Goal: Information Seeking & Learning: Learn about a topic

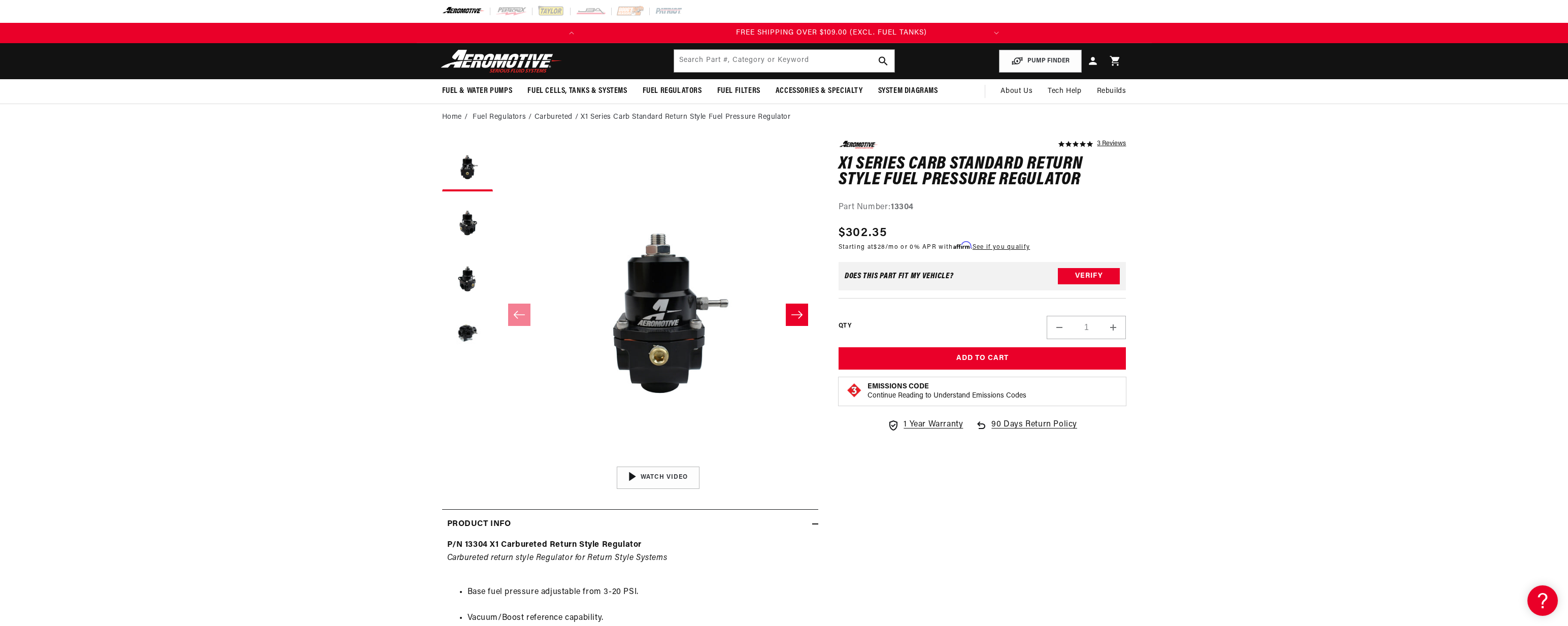
scroll to position [0, 402]
click at [771, 55] on input "text" at bounding box center [784, 61] width 220 height 23
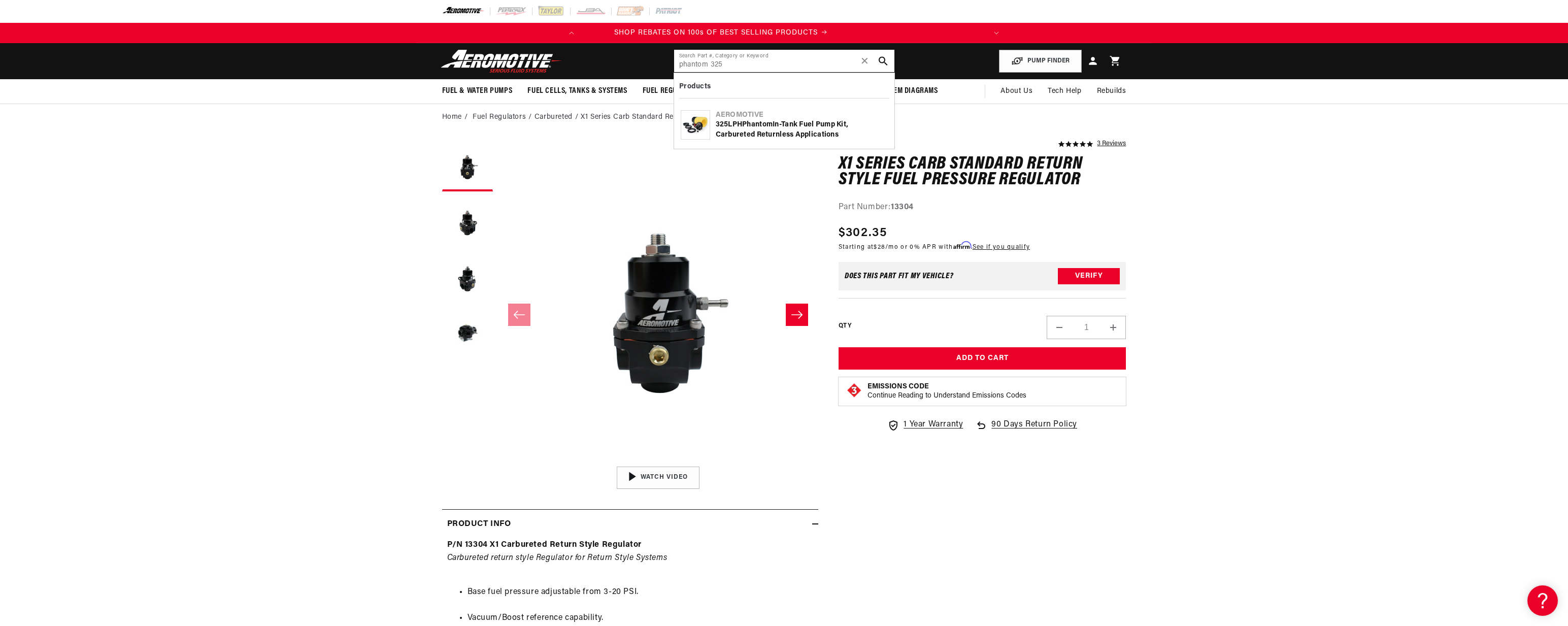
scroll to position [0, 0]
type input "phantom 325"
click at [795, 124] on div "325 LPH Phantom In-Tank Fuel Pump Kit, Carbureted Returnless Applications" at bounding box center [802, 130] width 172 height 20
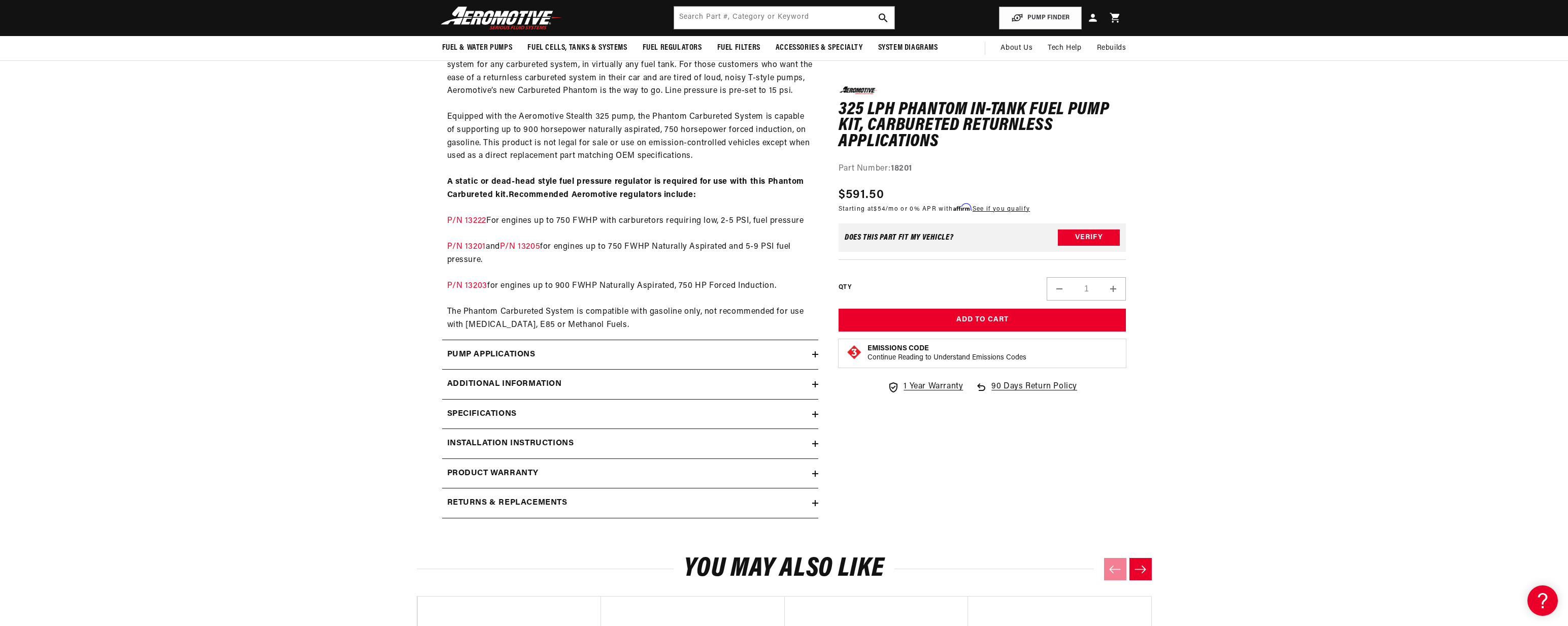
scroll to position [518, 0]
click at [473, 356] on h2 "Pump Applications" at bounding box center [491, 357] width 88 height 13
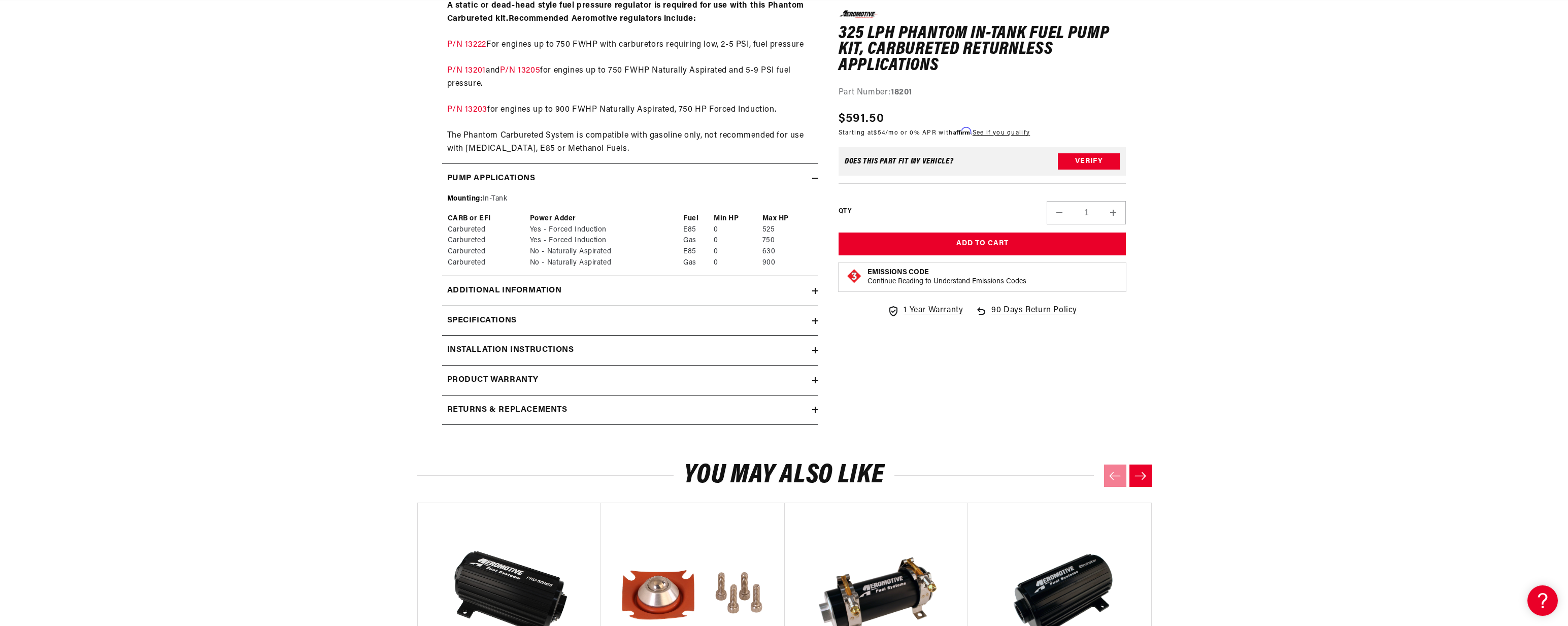
scroll to position [0, 1931]
click at [483, 280] on summary "Additional information" at bounding box center [630, 291] width 376 height 29
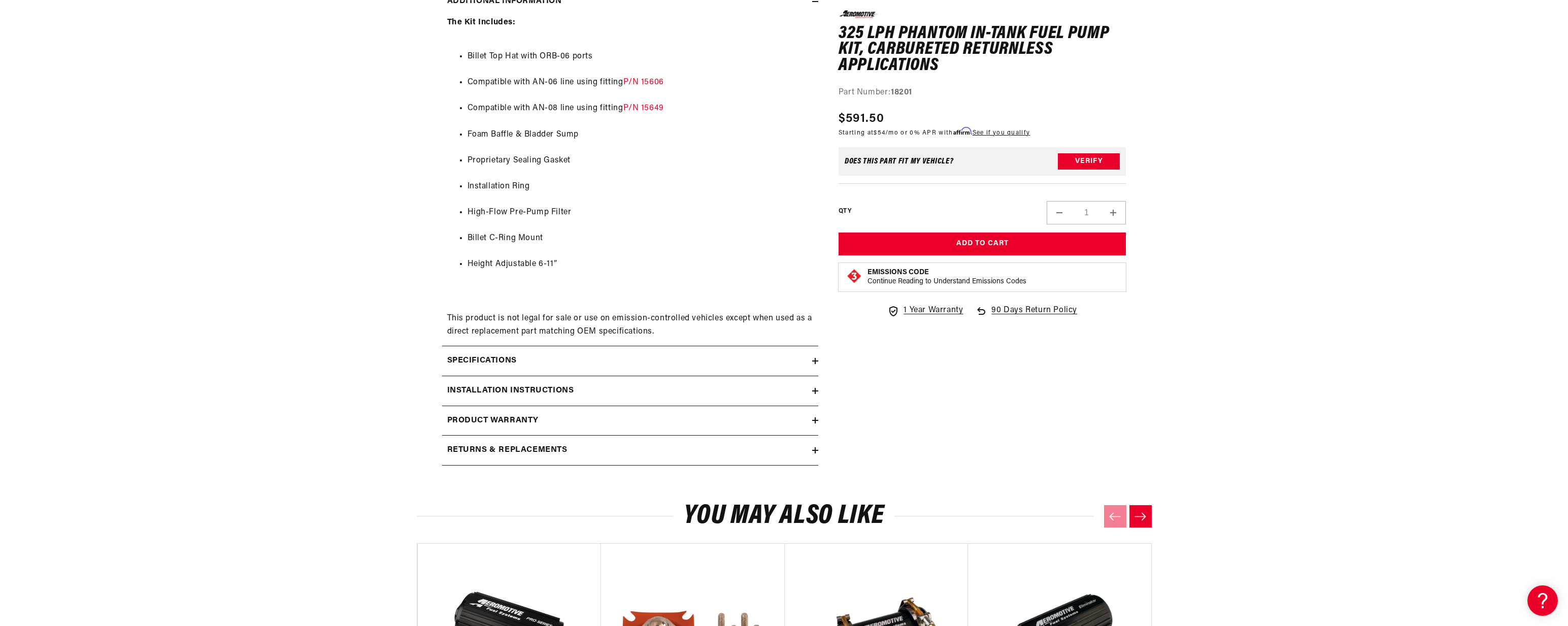
scroll to position [0, 0]
click at [466, 364] on h2 "Specifications" at bounding box center [482, 361] width 69 height 13
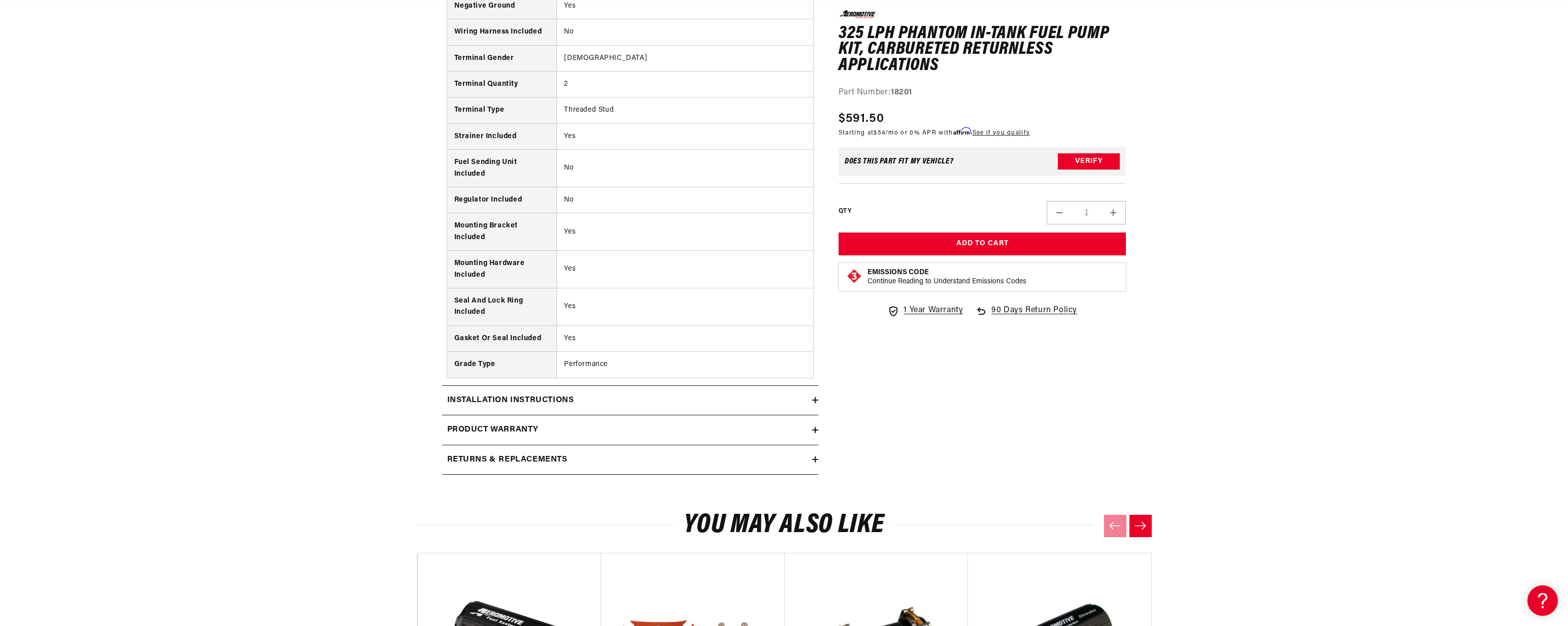
scroll to position [1918, 0]
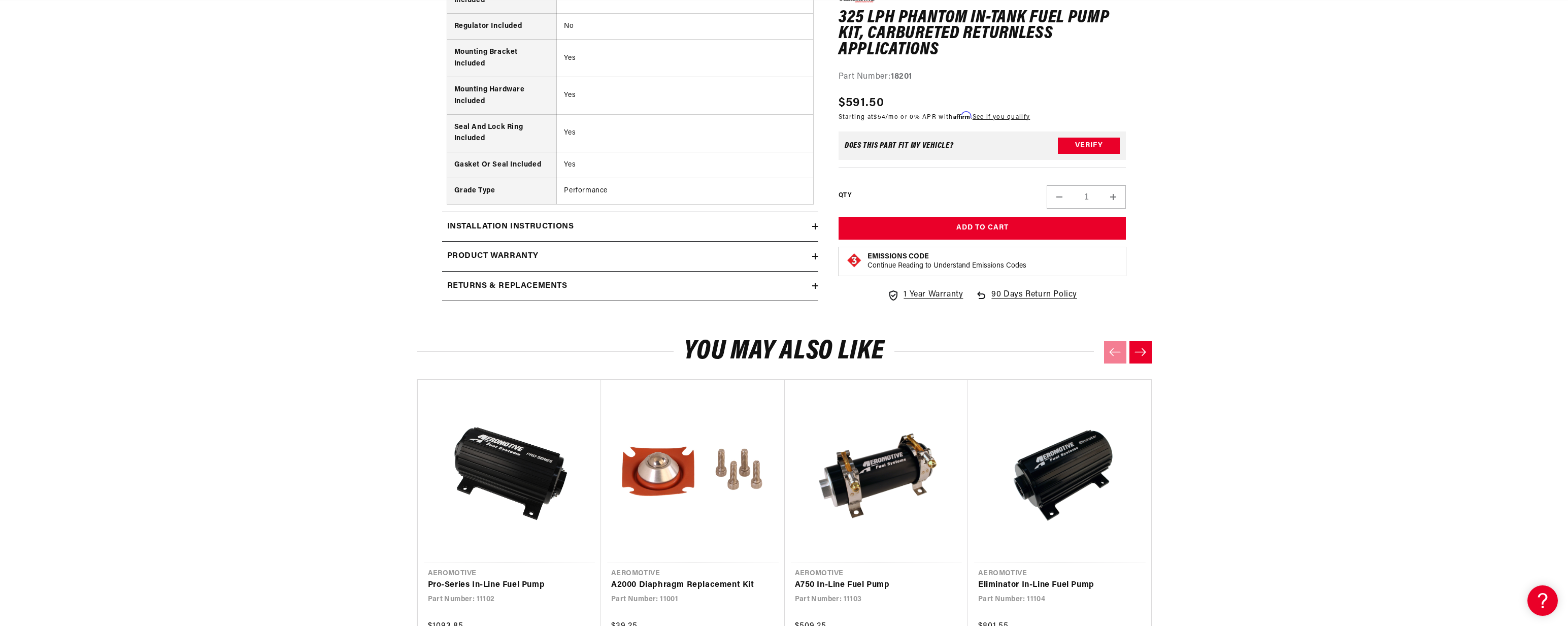
click at [494, 220] on h2 "Installation Instructions" at bounding box center [511, 227] width 127 height 13
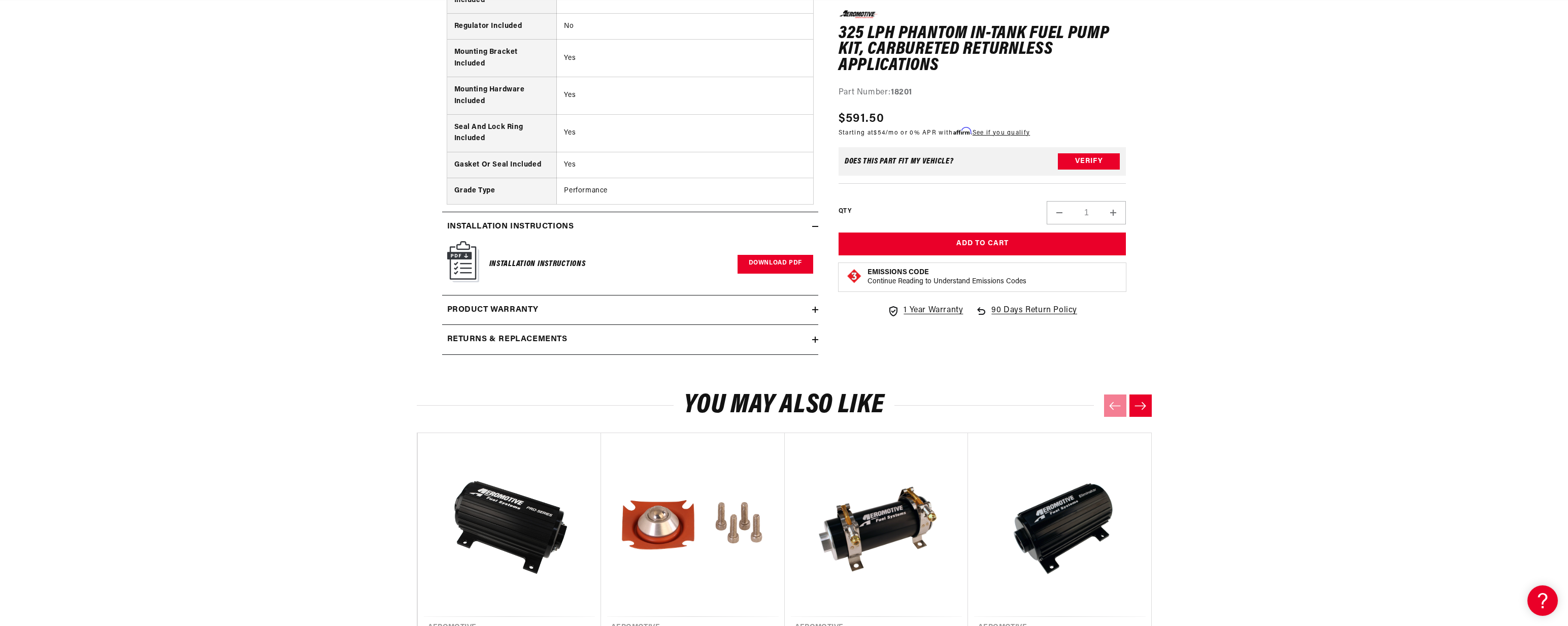
scroll to position [0, 1080]
click at [768, 268] on link "Download PDF" at bounding box center [775, 264] width 75 height 19
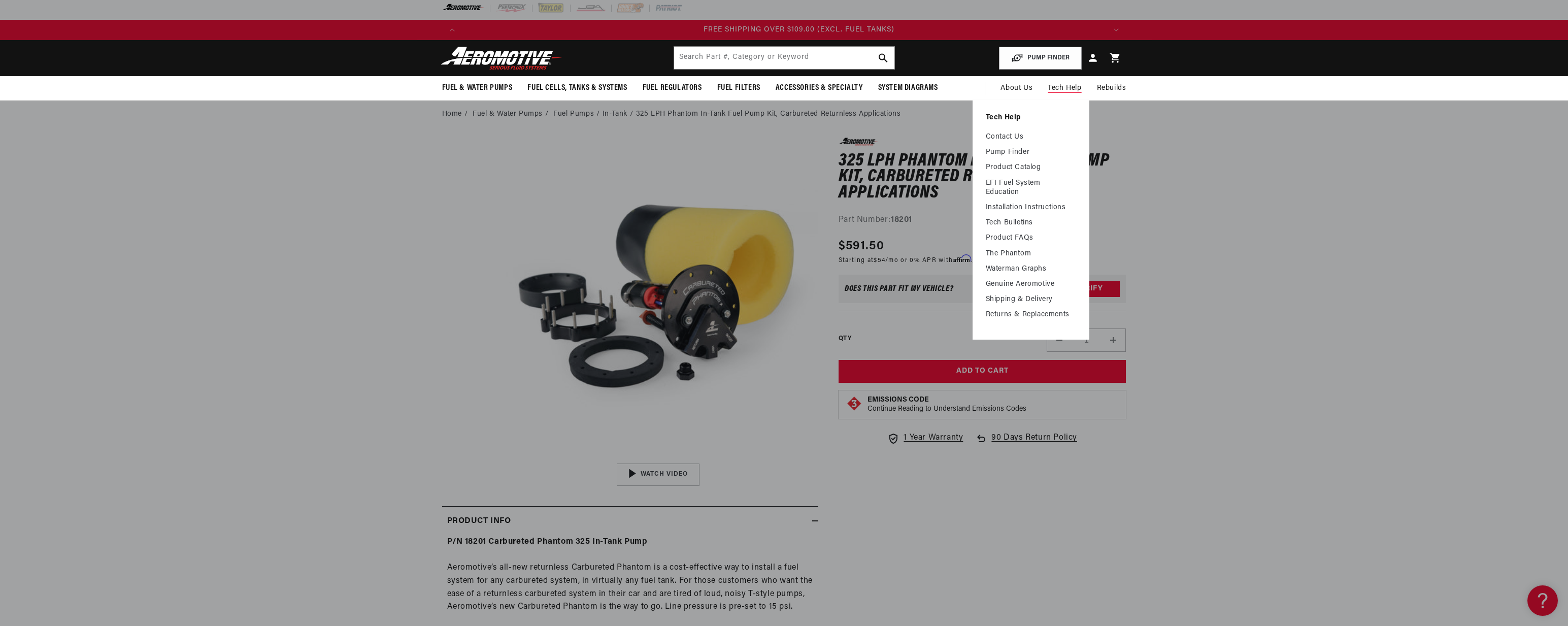
scroll to position [0, 1931]
click at [1015, 205] on link "Installation Instructions" at bounding box center [1031, 208] width 90 height 9
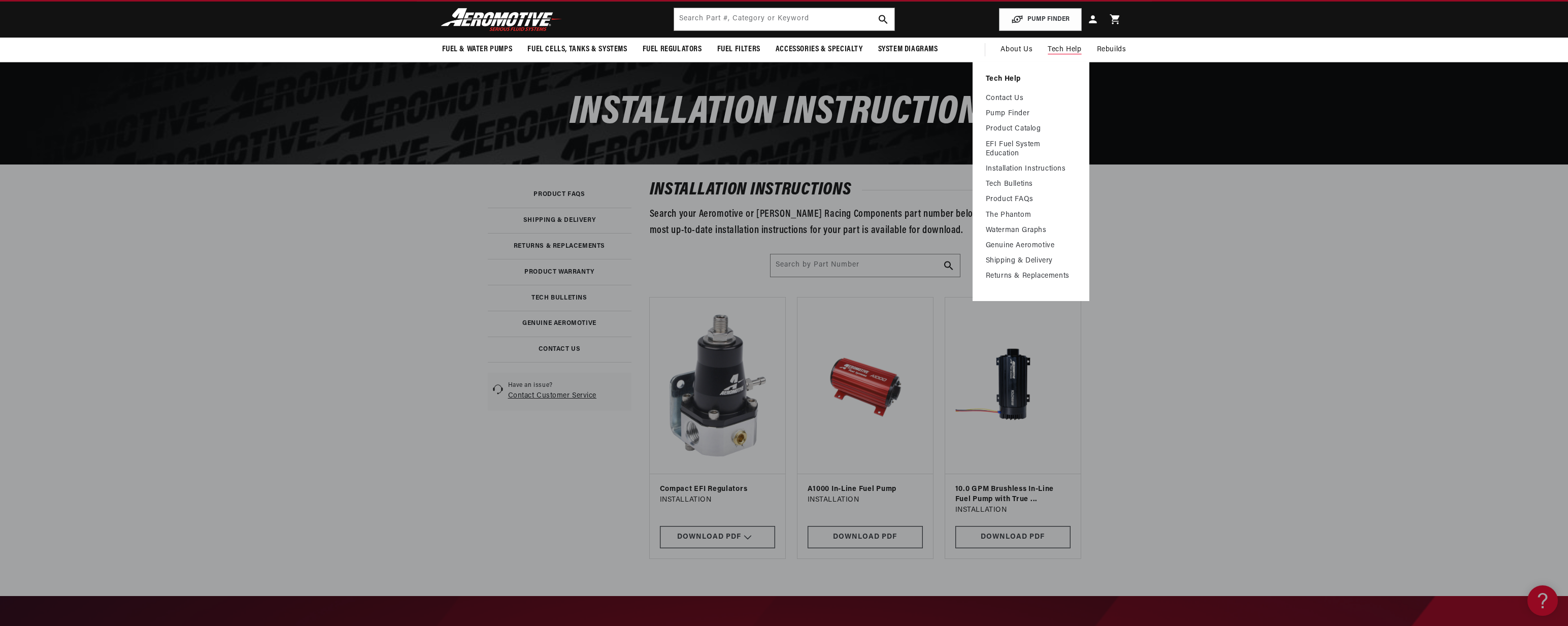
scroll to position [0, 1287]
click at [997, 114] on link "Pump Finder" at bounding box center [1031, 113] width 90 height 9
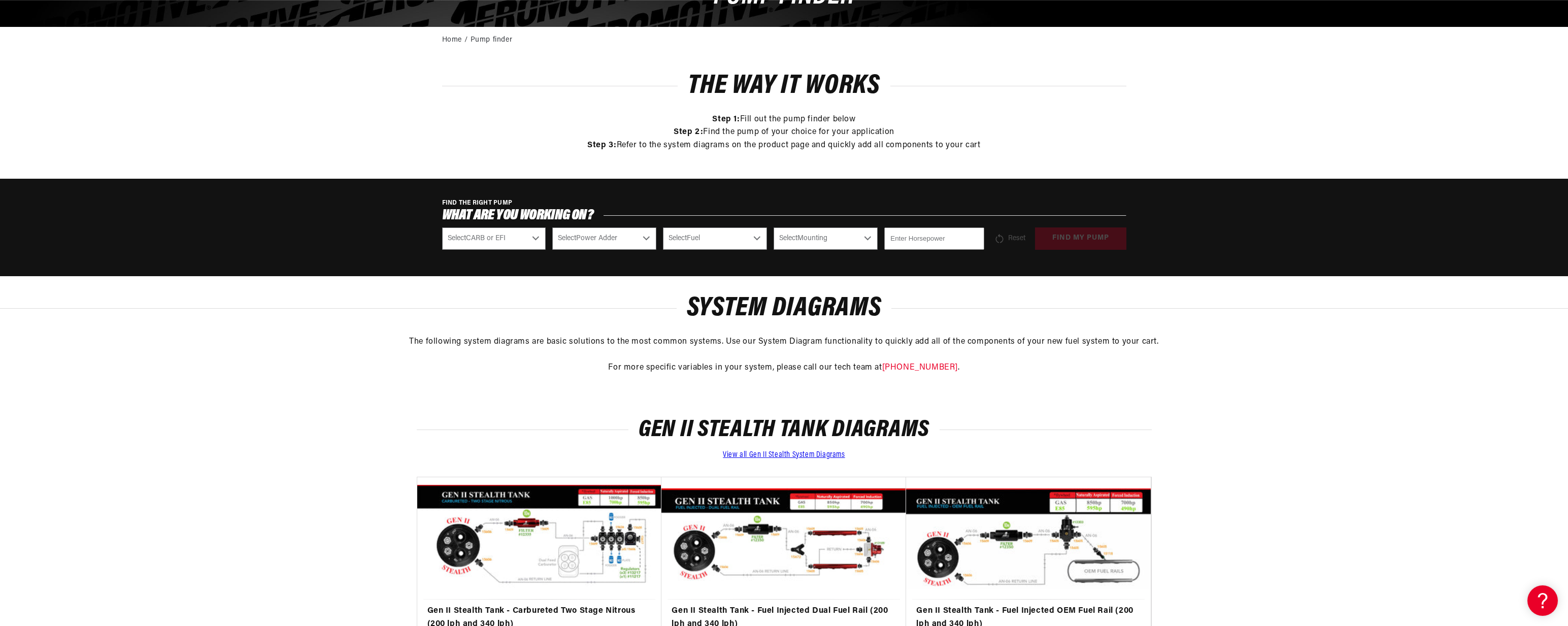
scroll to position [139, 0]
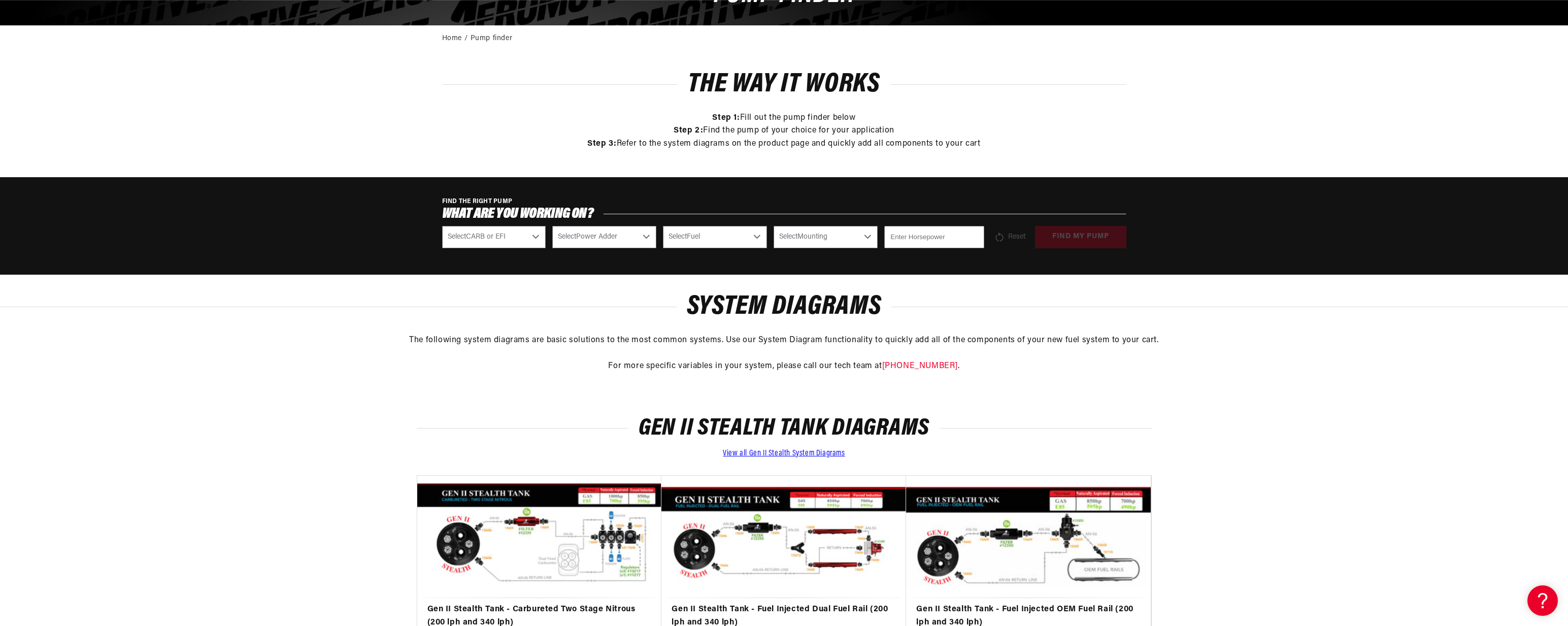
click at [500, 240] on select "Select CARB or EFI [GEOGRAPHIC_DATA] Fuel Injected" at bounding box center [494, 237] width 104 height 23
select select "Carbureted"
click at [442, 226] on select "Select CARB or EFI [GEOGRAPHIC_DATA] Fuel Injected" at bounding box center [494, 237] width 104 height 23
click at [604, 239] on select "Select Power Adder No - Naturally Aspirated Yes - Forced Induction" at bounding box center [604, 237] width 104 height 23
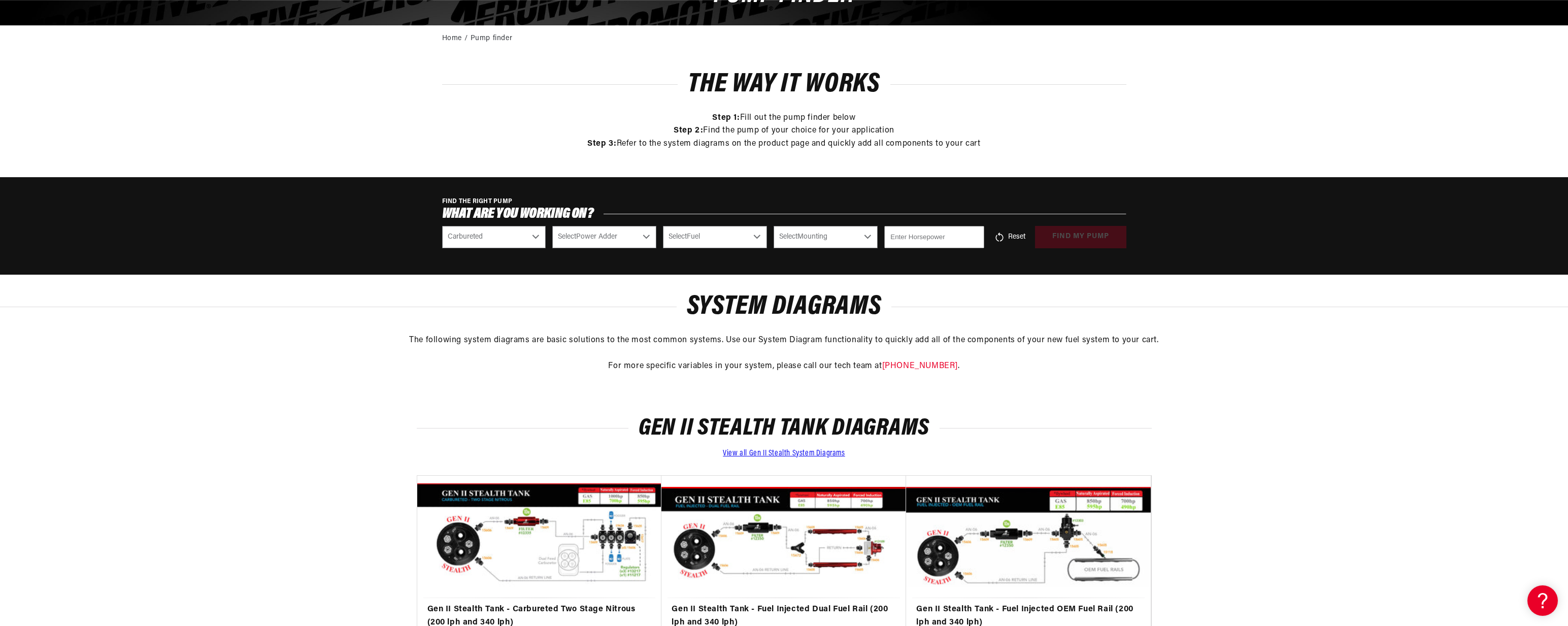
click at [481, 236] on select "Select CARB or EFI Carbureted Fuel Injected" at bounding box center [494, 237] width 104 height 23
click at [442, 226] on select "Select CARB or EFI Carbureted Fuel Injected" at bounding box center [494, 237] width 104 height 23
select select "Carbureted"
click at [625, 238] on select "Select Power Adder No - Naturally Aspirated Yes - Forced Induction" at bounding box center [604, 237] width 104 height 23
select select "No-Naturally-Aspirated"
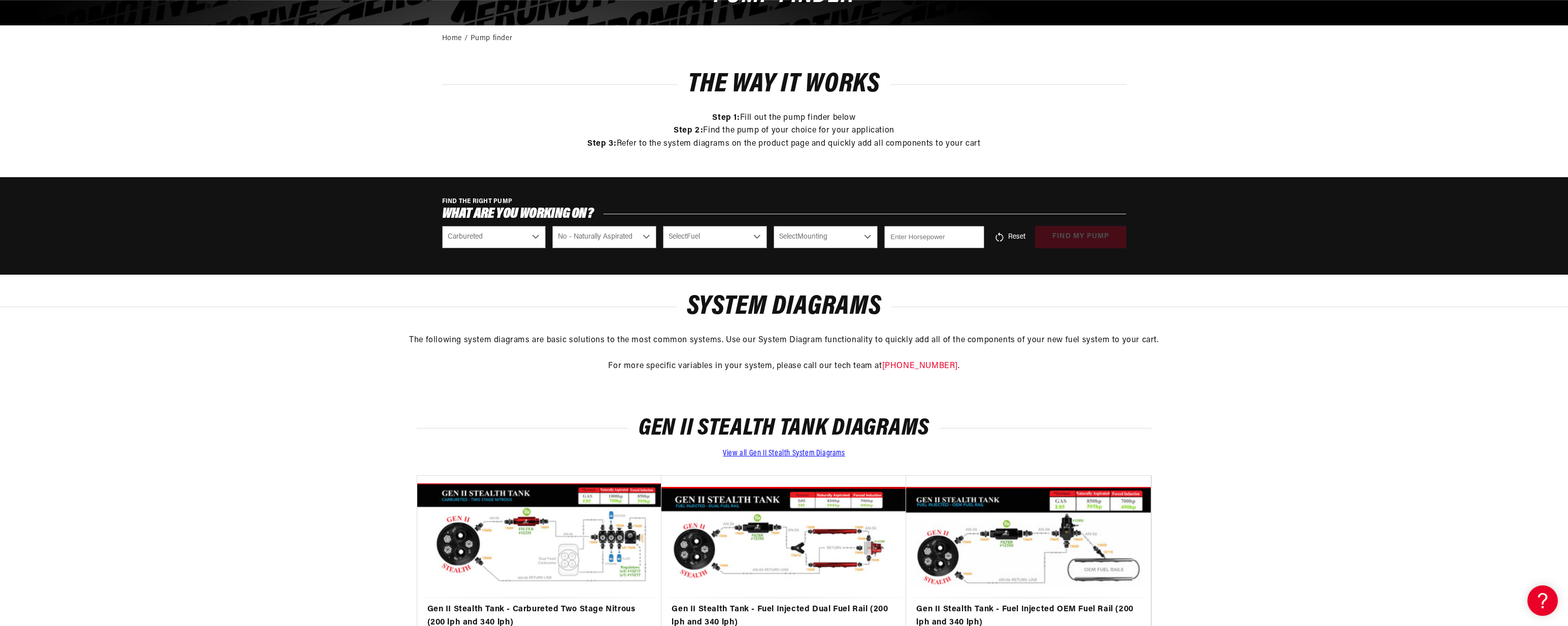
click at [552, 226] on select "Select Power Adder No - Naturally Aspirated Yes - Forced Induction" at bounding box center [604, 237] width 104 height 23
select select "Power Adder"
select select "Fuel-Injected"
select select "No-Naturally-Aspirated"
click at [715, 240] on select "Select Fuel E85 Gas" at bounding box center [715, 237] width 104 height 23
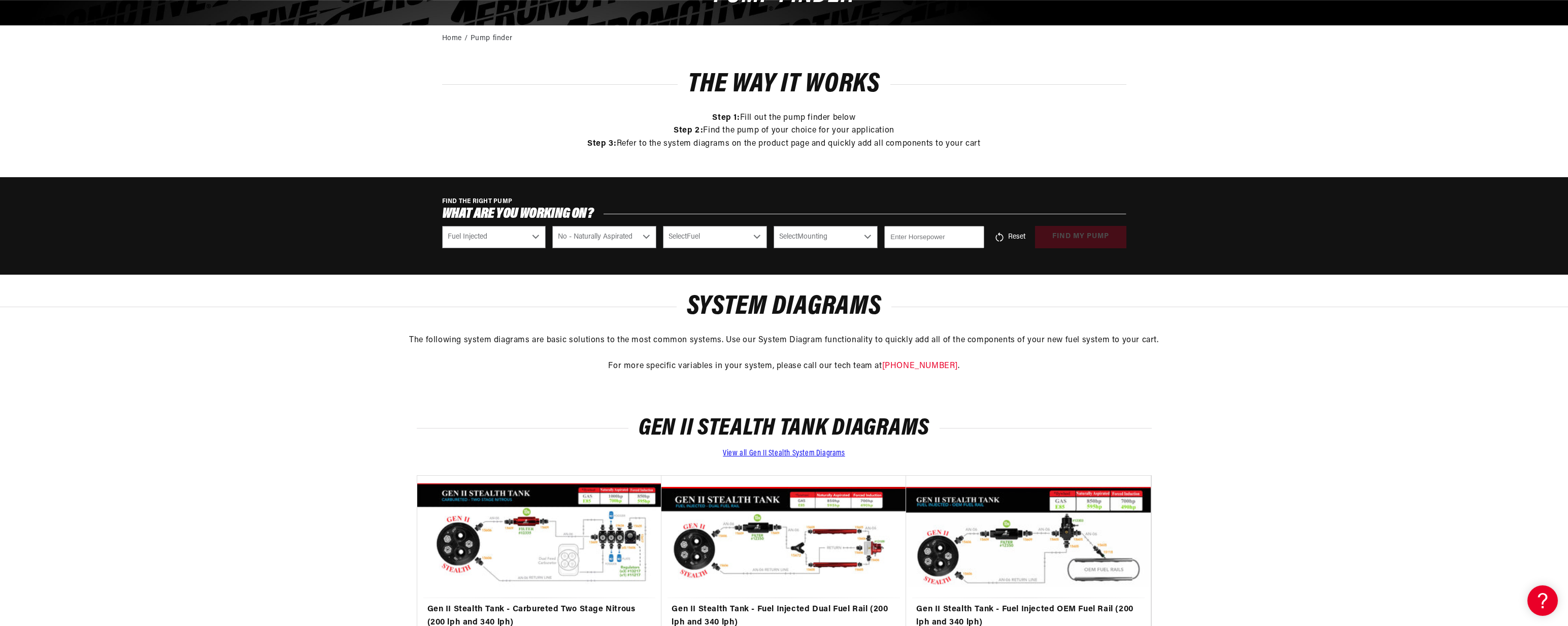
scroll to position [0, 1287]
select select "Gas"
click at [663, 226] on select "Select Fuel E85 Gas" at bounding box center [715, 237] width 104 height 23
click at [822, 236] on select "Select Mounting External In-Tank" at bounding box center [825, 237] width 104 height 23
select select "Gas"
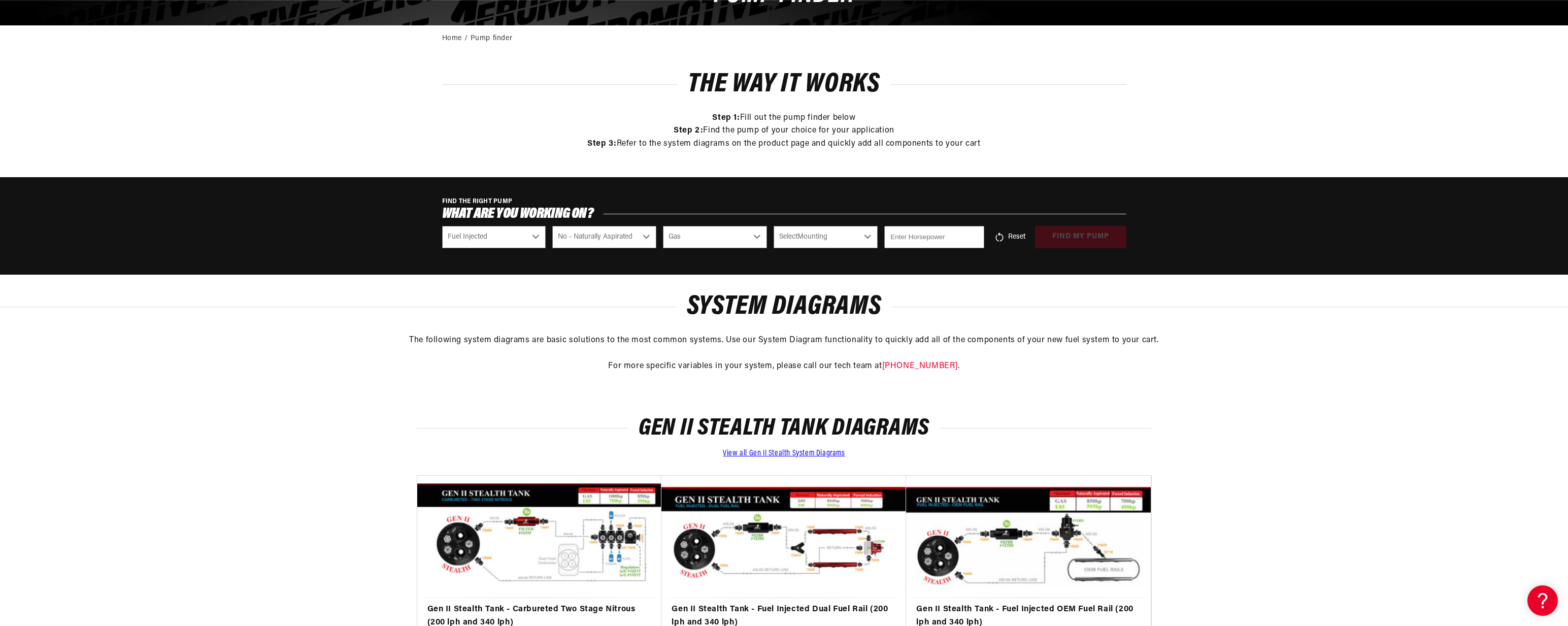
select select "In-Tank"
click at [774, 226] on select "Select Mounting External In-Tank" at bounding box center [825, 237] width 104 height 23
select select "Mounting"
click at [921, 240] on input "number" at bounding box center [934, 237] width 99 height 23
type input "600"
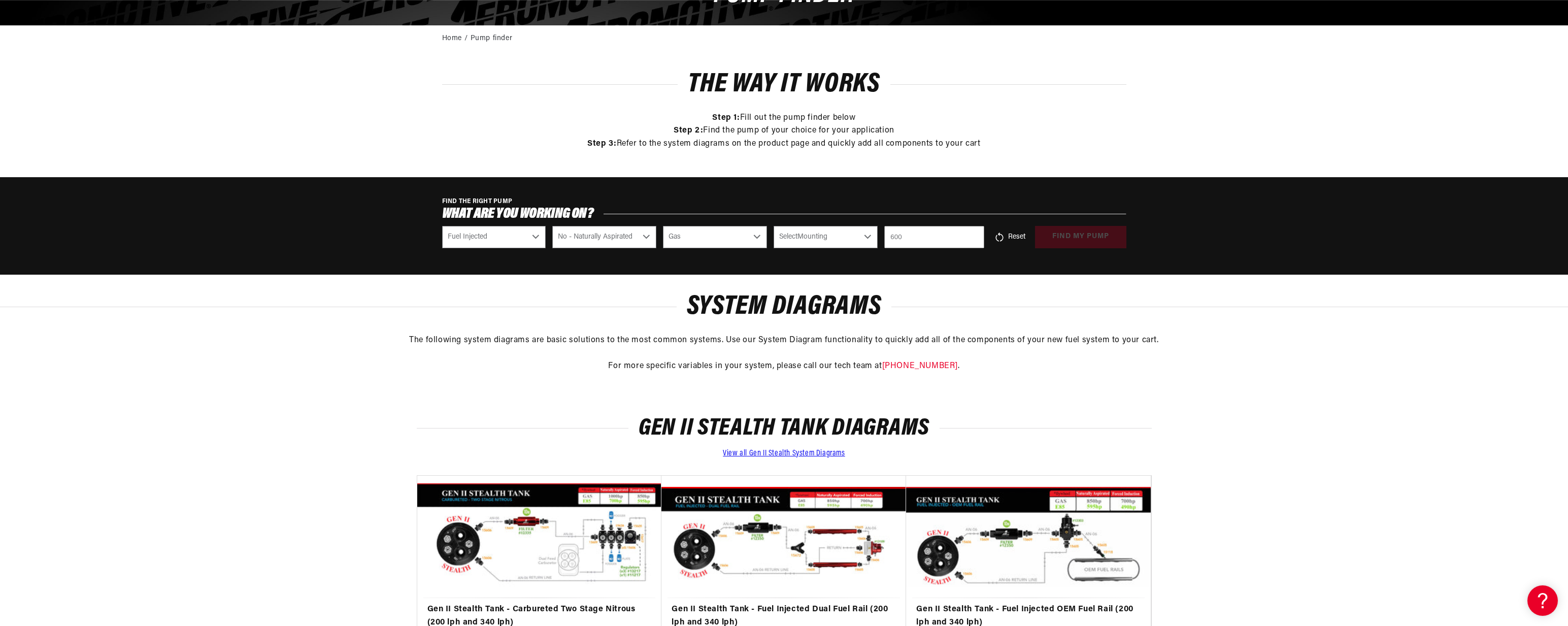
scroll to position [0, 1931]
select select "In-Tank"
click at [1073, 259] on div "FIND THE RIGHT PUMP What are you working on? Select CARB or EFI Carbureted Fuel…" at bounding box center [784, 226] width 1568 height 97
click at [953, 248] on div "FIND THE RIGHT PUMP What are you working on? Select CARB or EFI Carbureted Fuel…" at bounding box center [784, 226] width 1568 height 97
click at [943, 242] on input "number" at bounding box center [934, 237] width 99 height 23
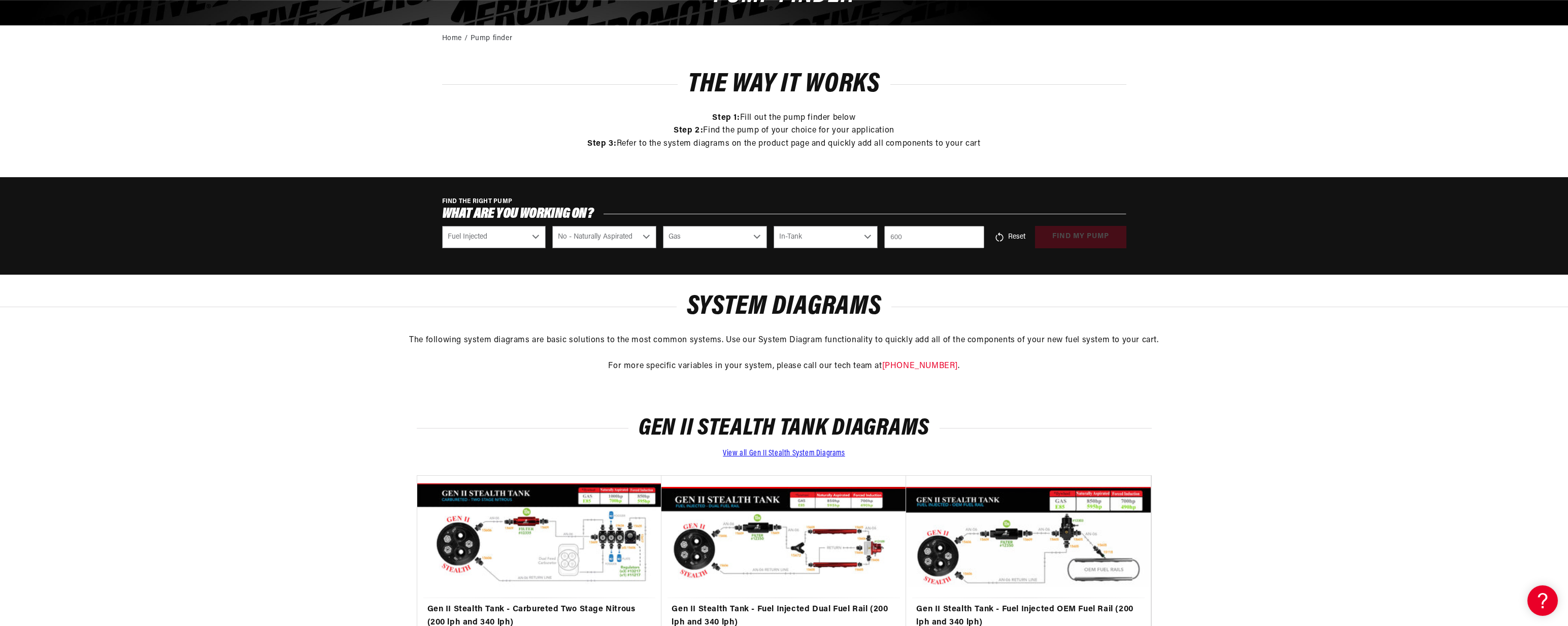
click at [937, 254] on div "FIND THE RIGHT PUMP What are you working on? Select CARB or EFI Carbureted Fuel…" at bounding box center [784, 226] width 1568 height 97
click at [976, 236] on input "601" at bounding box center [934, 237] width 99 height 23
type input "600"
click at [974, 239] on input "600" at bounding box center [934, 237] width 99 height 23
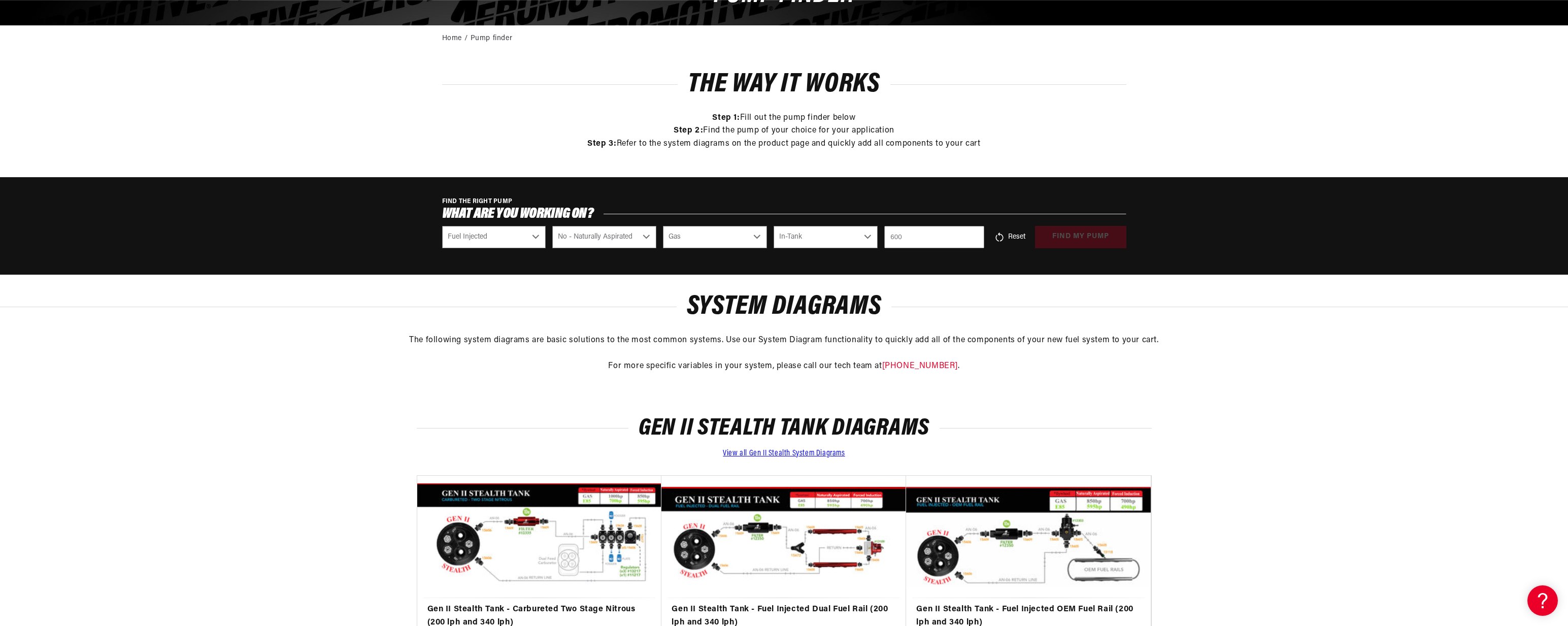
click at [969, 261] on div "FIND THE RIGHT PUMP What are you working on? Select CARB or EFI Carbureted Fuel…" at bounding box center [784, 226] width 1568 height 97
click at [1071, 246] on button "find my pump" at bounding box center [1080, 237] width 91 height 23
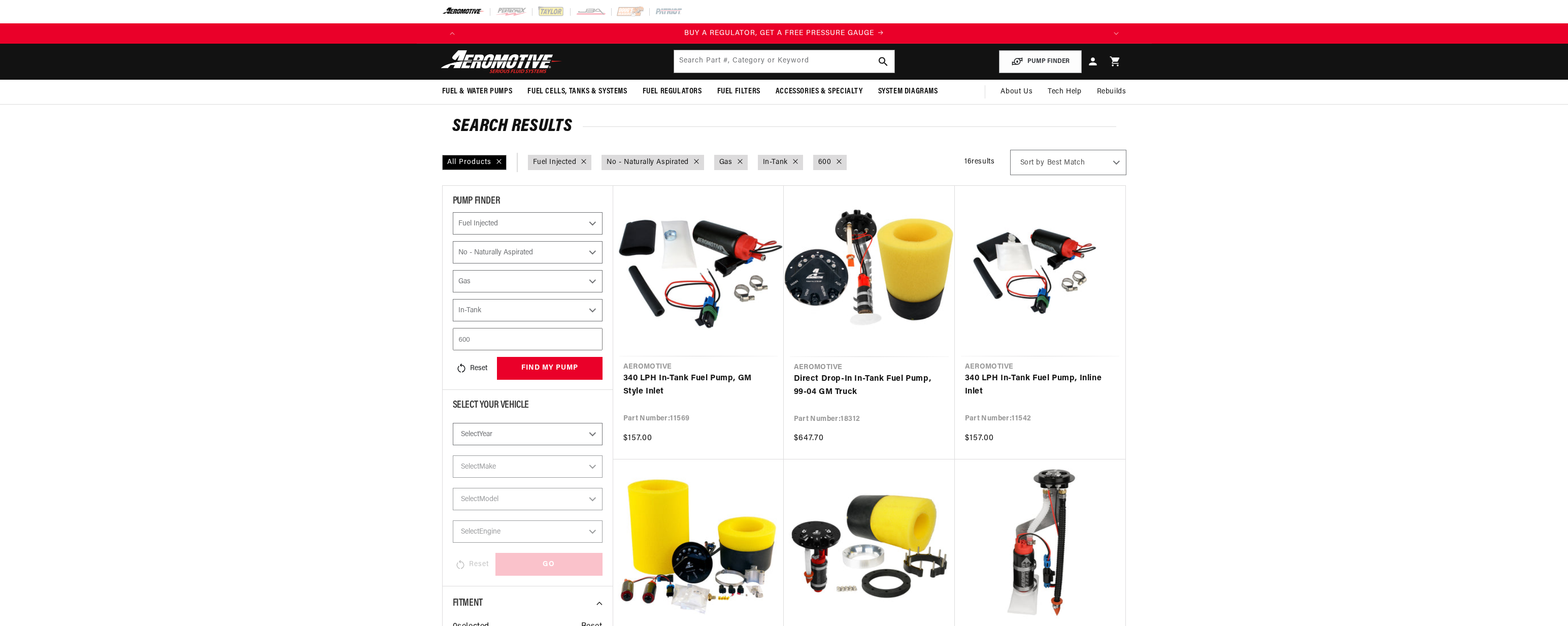
select select "Fuel-Injected"
select select "No-Naturally-Aspirated"
select select "Gas"
select select "In-Tank"
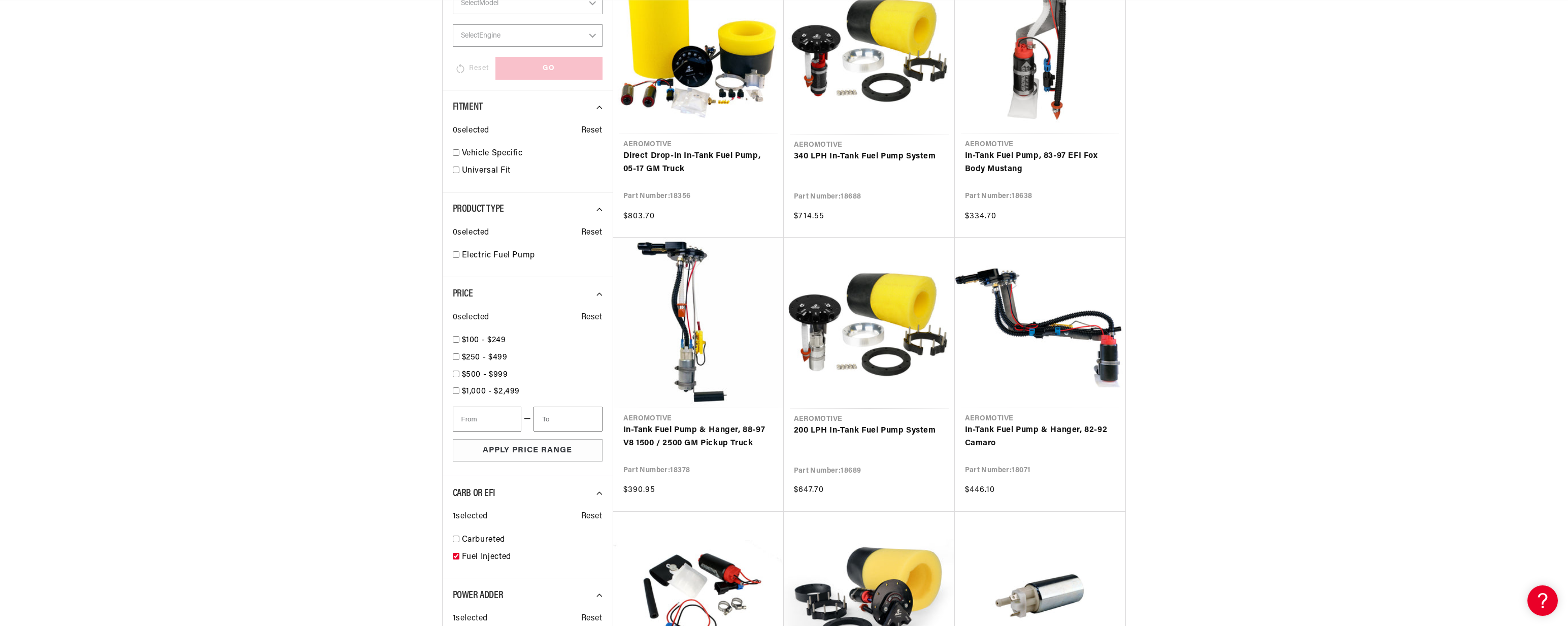
scroll to position [0, 643]
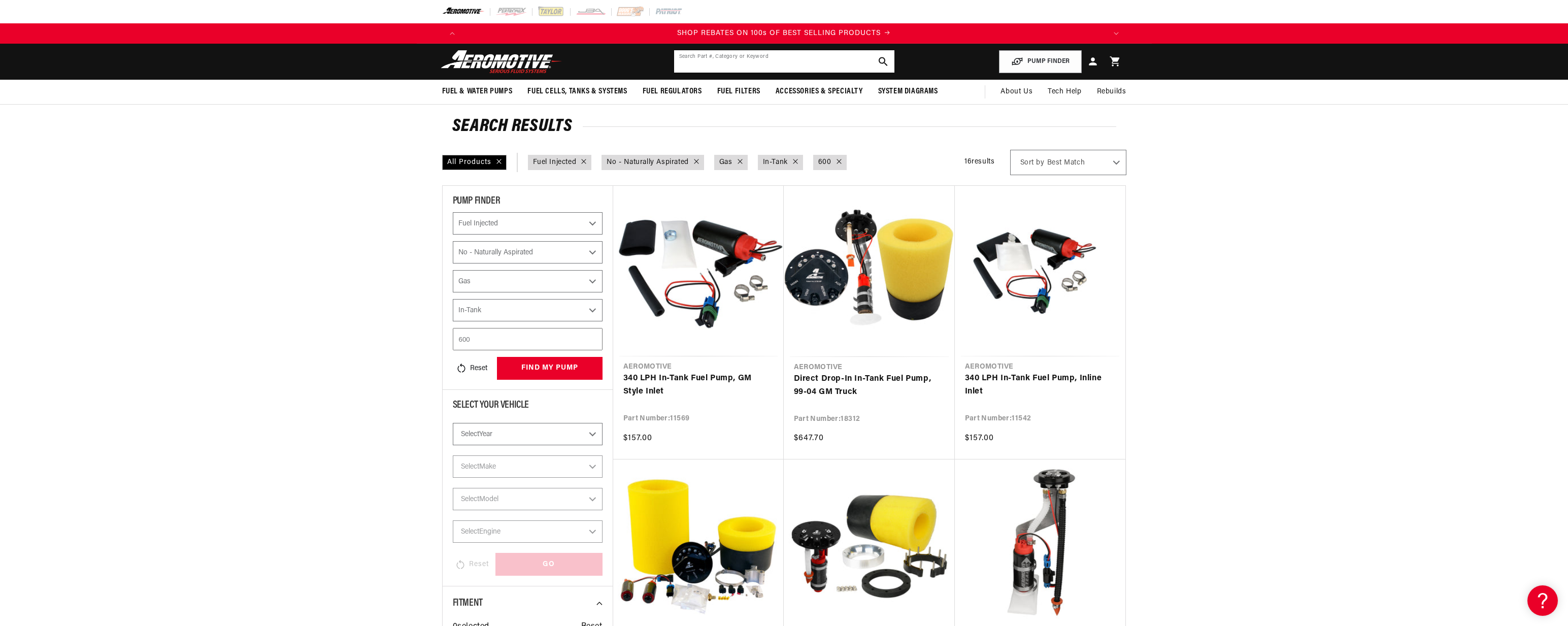
click at [717, 58] on input "text" at bounding box center [784, 62] width 220 height 23
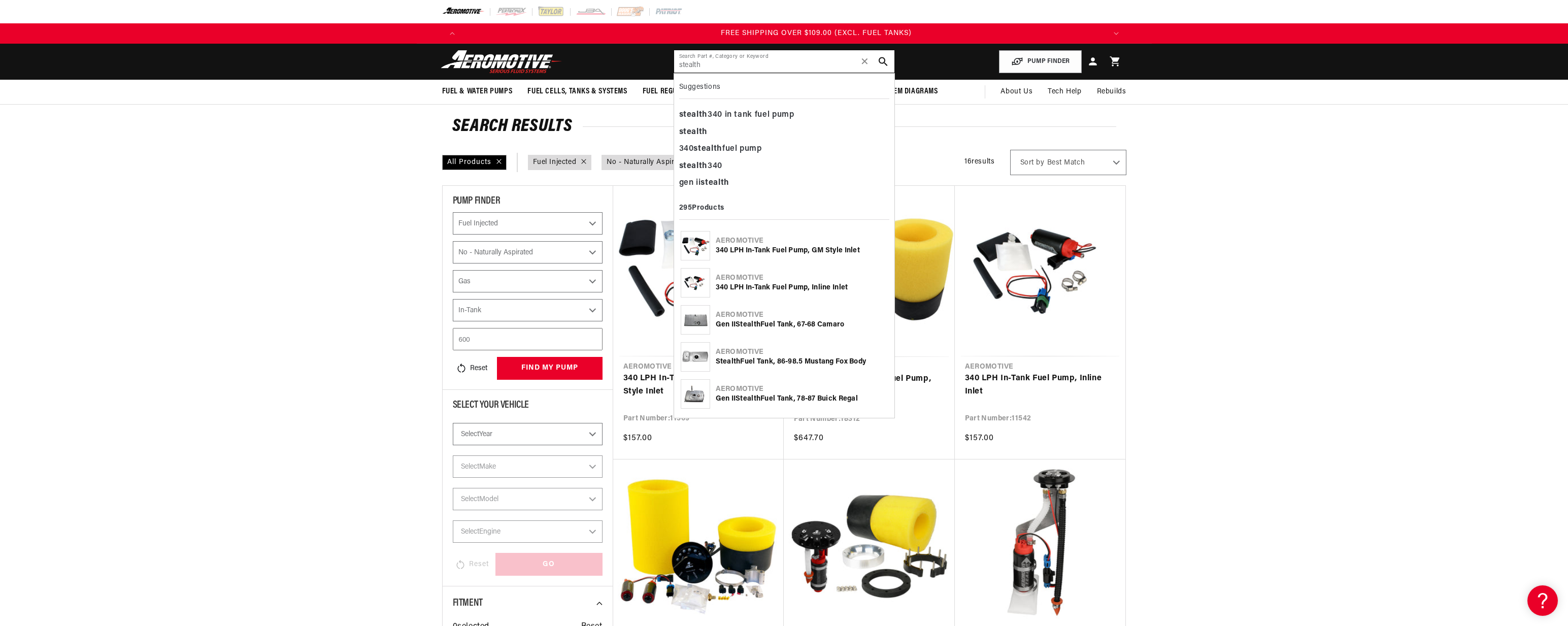
scroll to position [0, 1931]
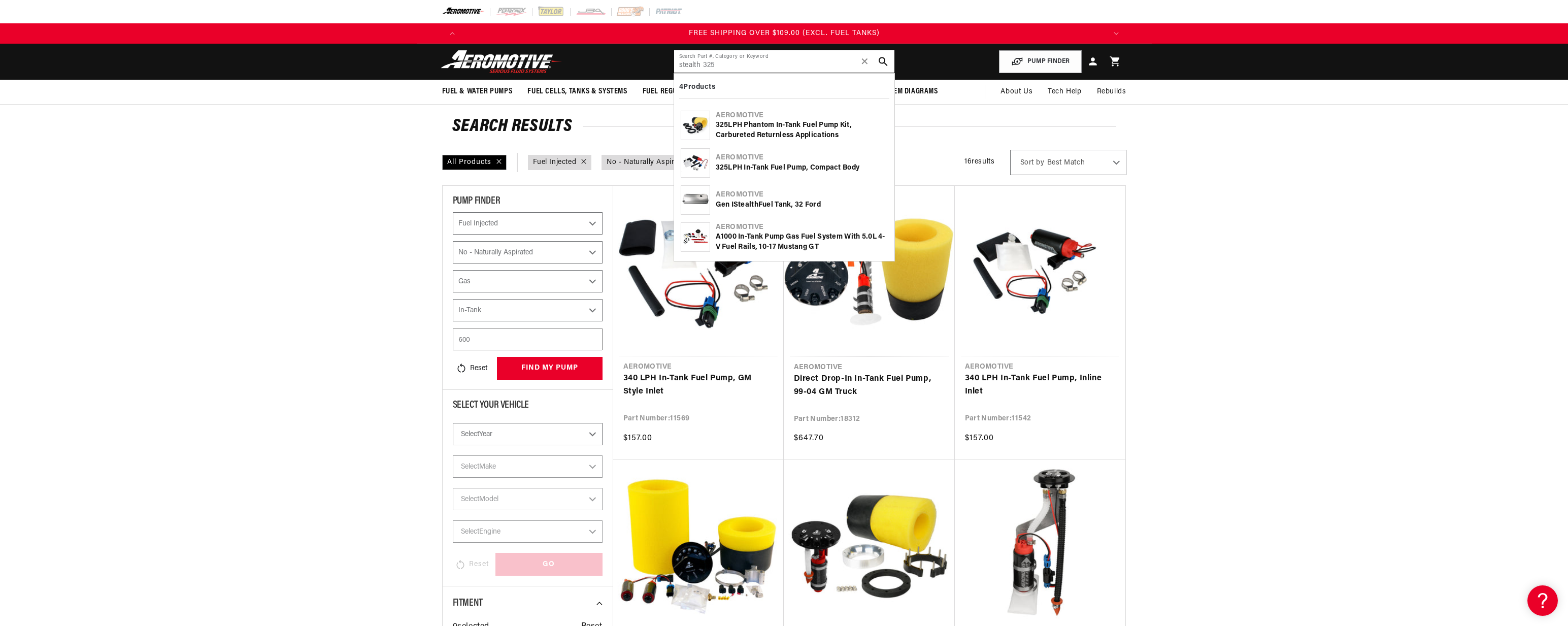
type input "stealth 325"
checkbox input "false"
select select "CARB or EFI"
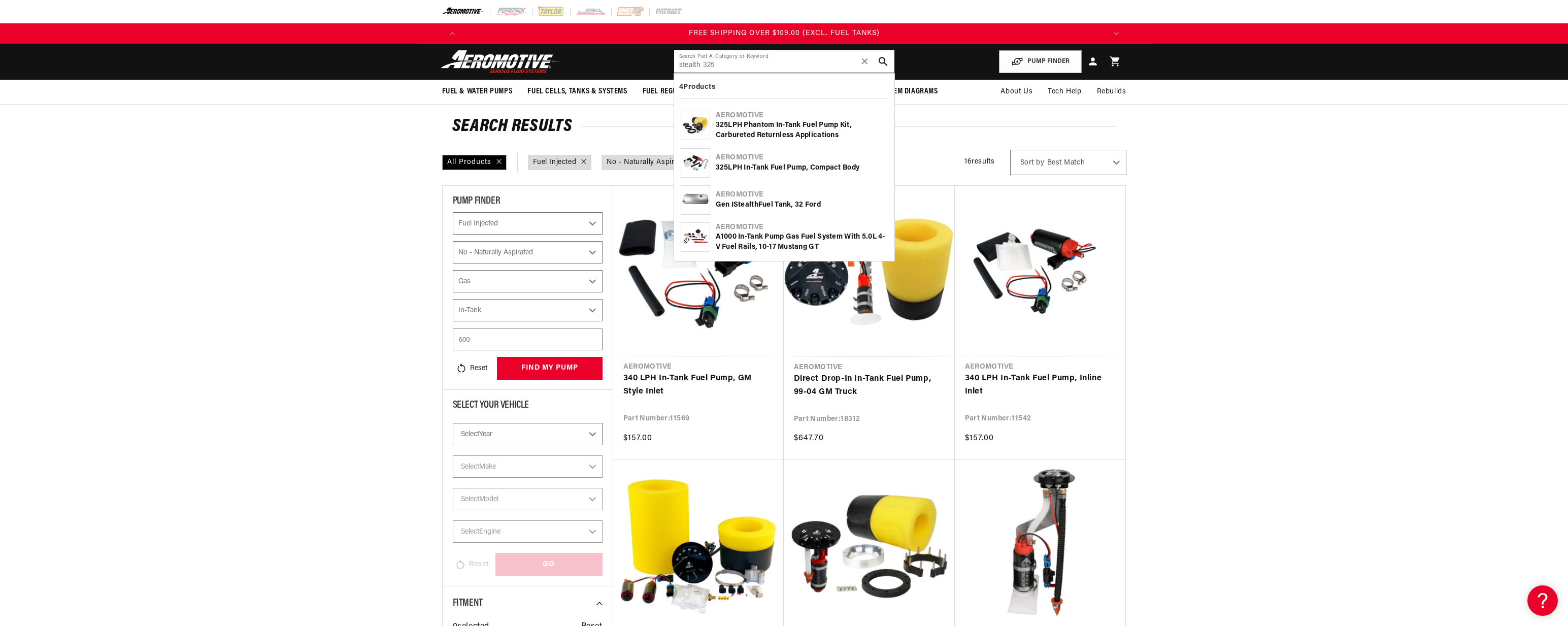
select select "Power Adder"
select select "Fuel"
select select "Mounting"
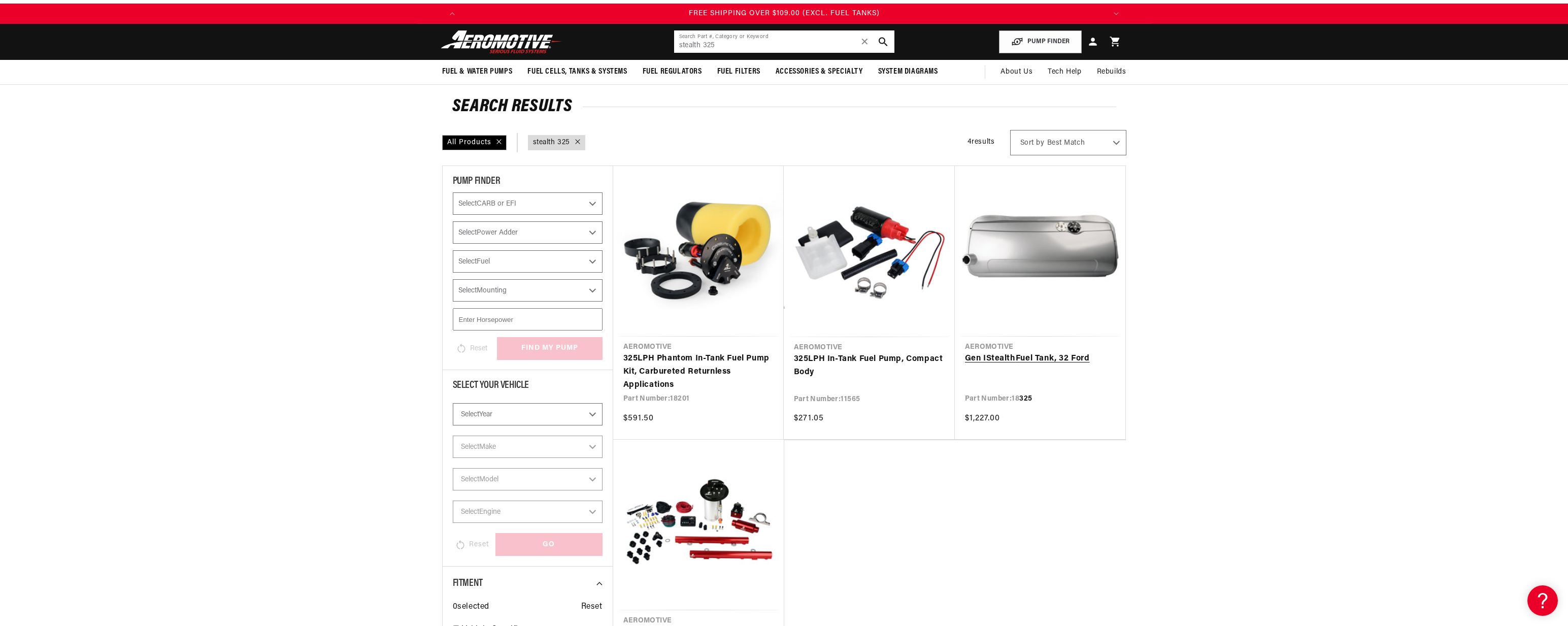
scroll to position [19, 0]
click at [838, 362] on link "325 LPH In-Tank Fuel Pump, Compact Body" at bounding box center [869, 366] width 151 height 26
click at [853, 362] on link "325 LPH In-Tank Fuel Pump, Compact Body" at bounding box center [869, 366] width 151 height 26
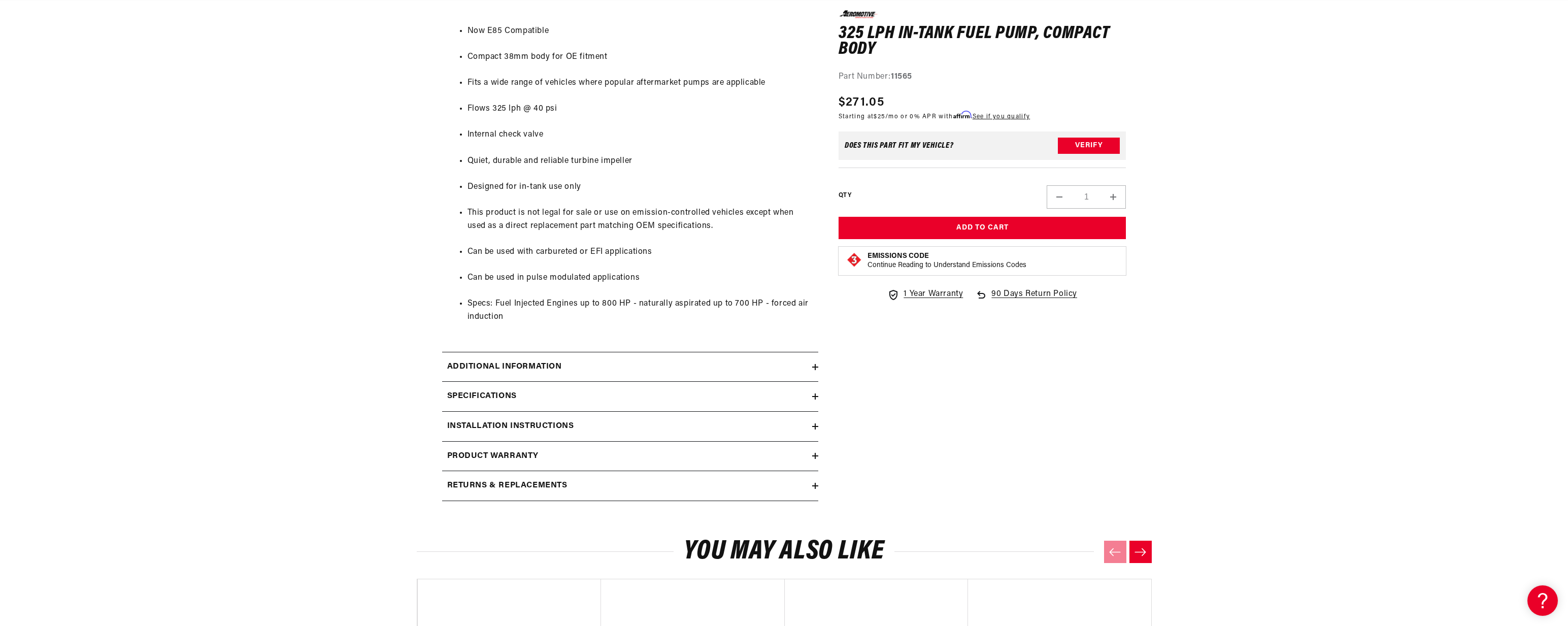
scroll to position [0, 1931]
click at [568, 361] on div "Additional information" at bounding box center [627, 367] width 370 height 13
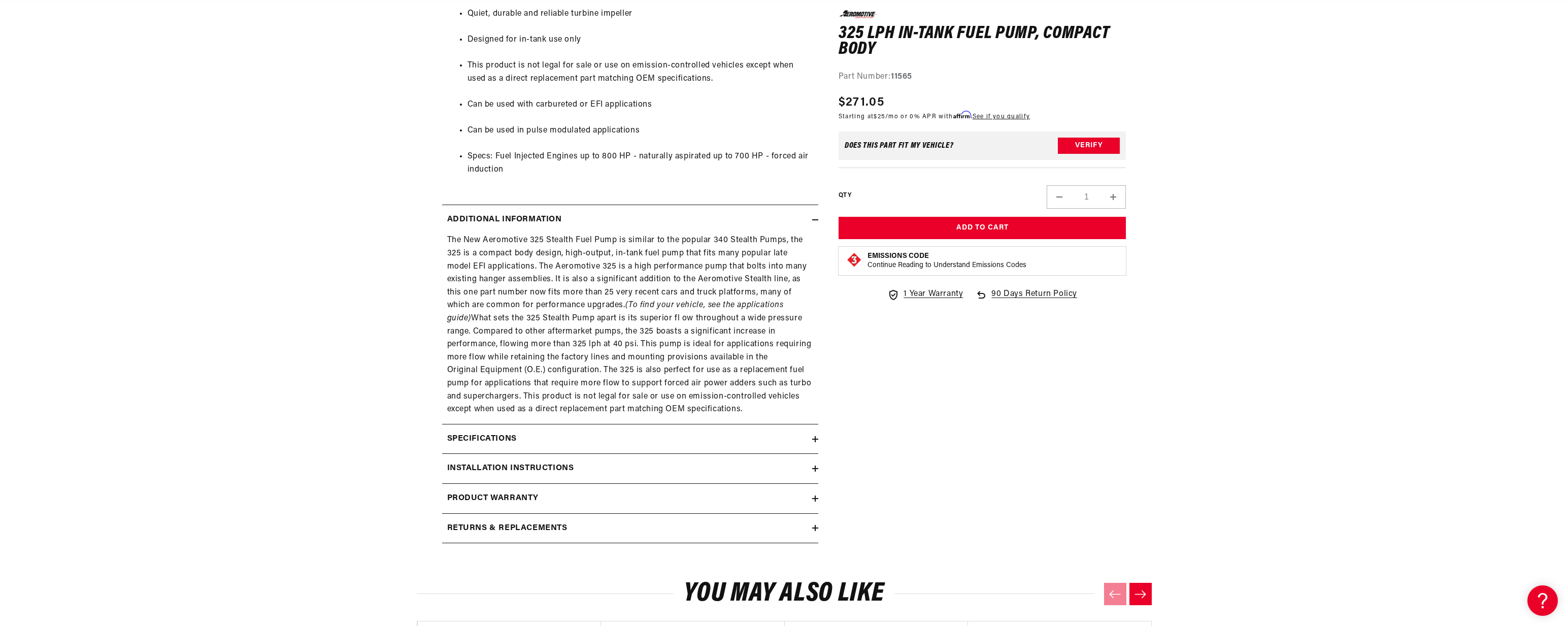
scroll to position [0, 0]
click at [518, 440] on div "Specifications" at bounding box center [627, 440] width 370 height 13
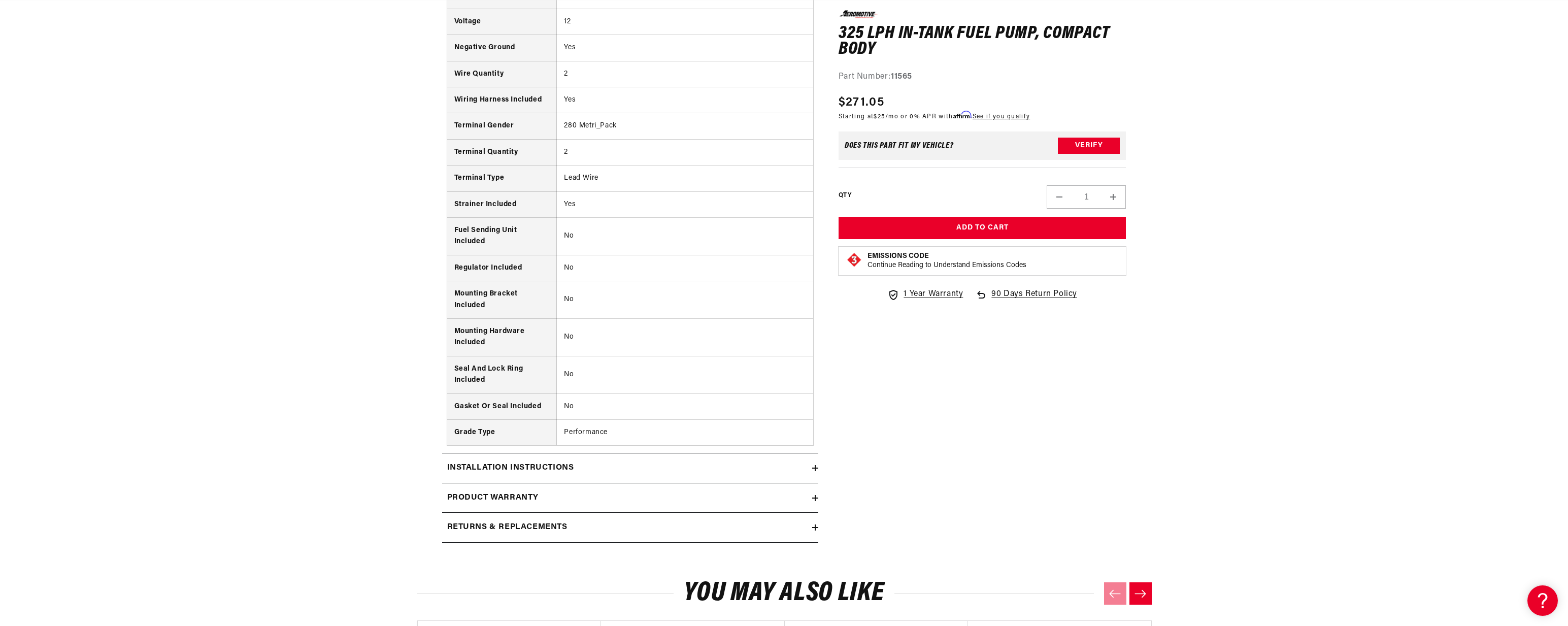
scroll to position [1771, 0]
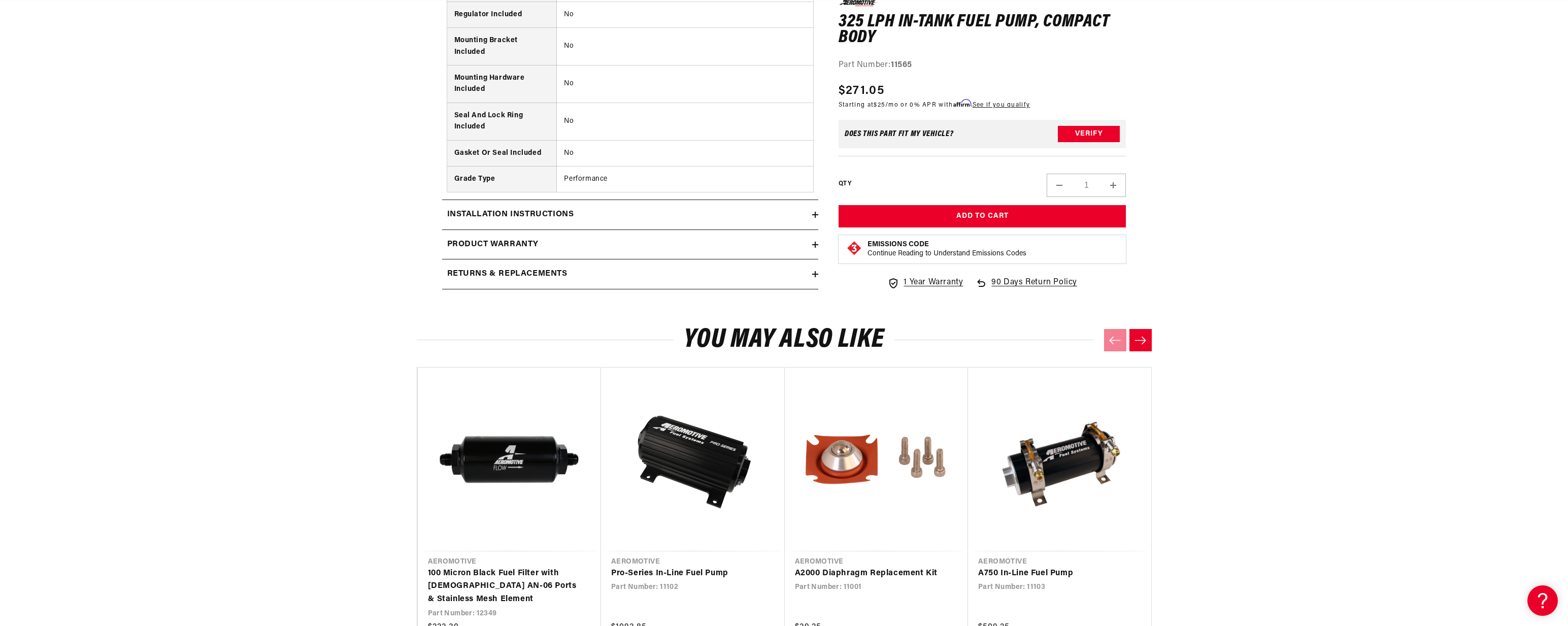
click at [531, 222] on summary "Installation Instructions" at bounding box center [630, 215] width 376 height 29
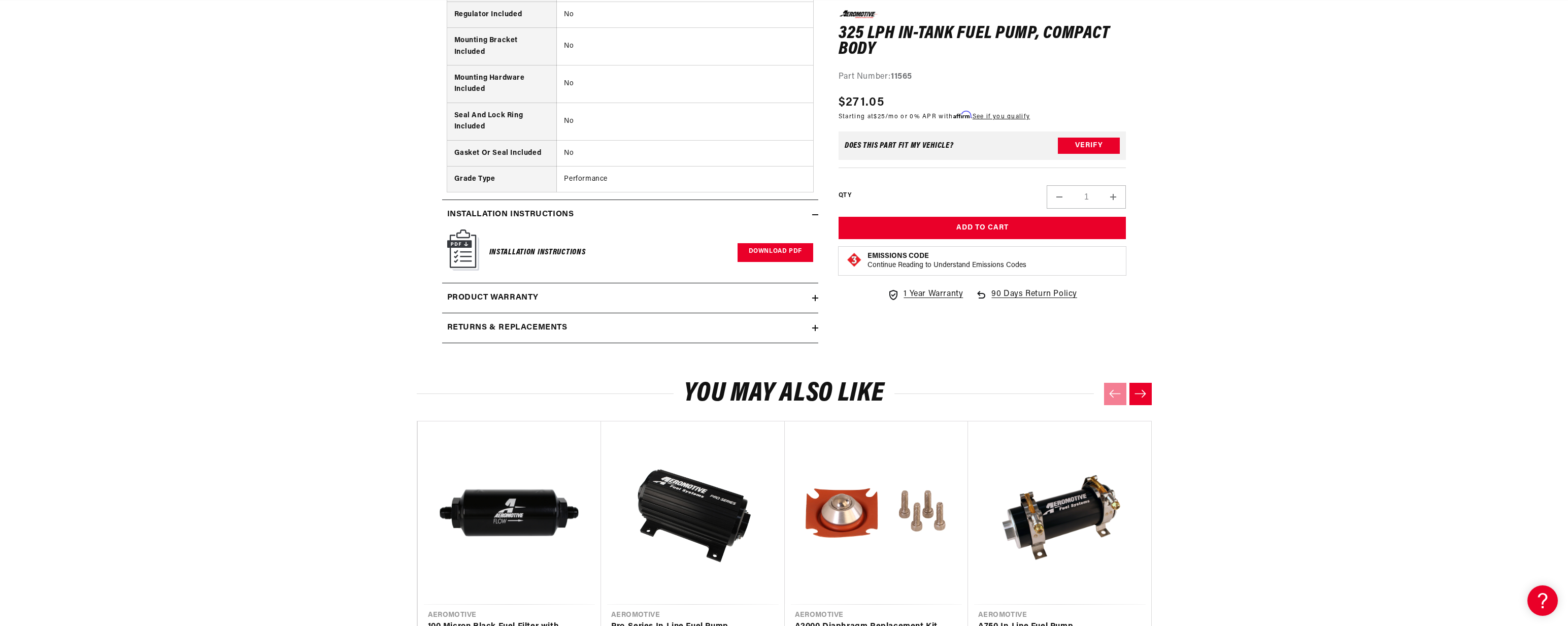
click at [759, 255] on link "Download PDF" at bounding box center [775, 252] width 75 height 19
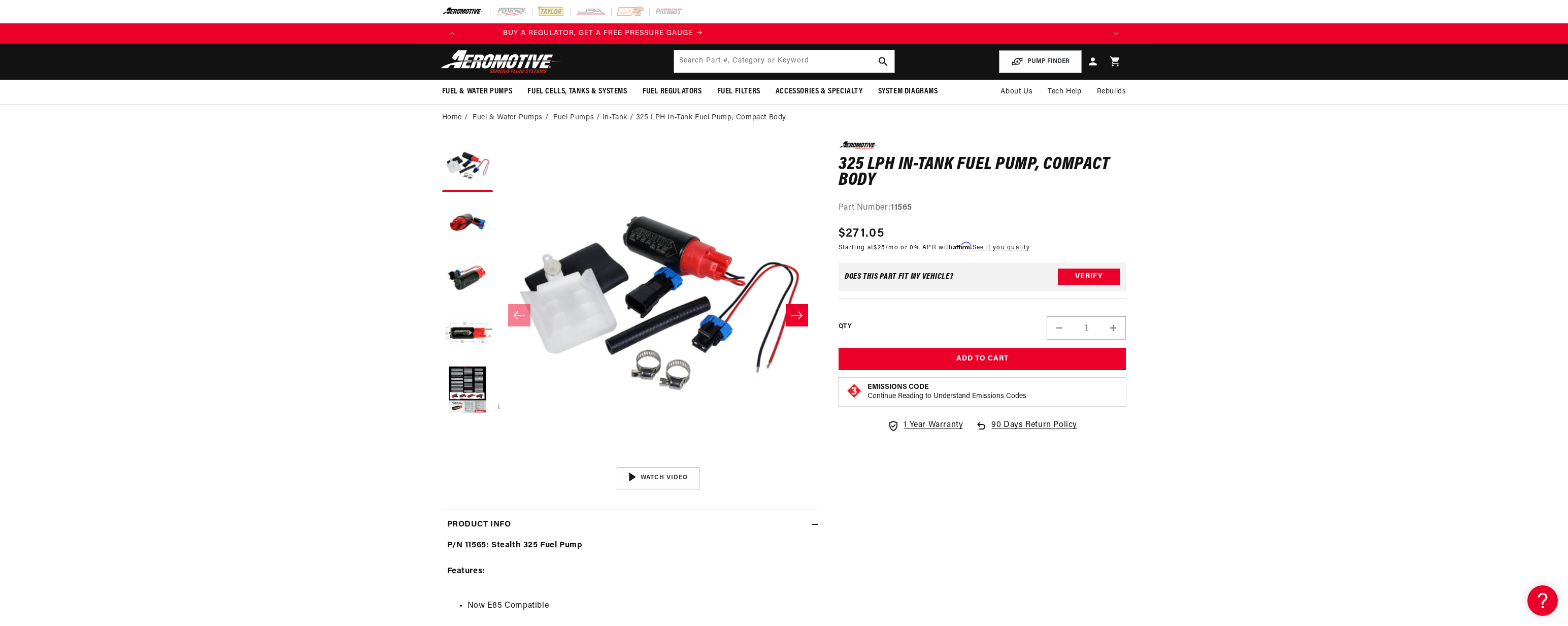
scroll to position [0, 0]
click at [903, 211] on strong "11565" at bounding box center [901, 207] width 21 height 8
click at [851, 172] on h1 "325 LPH In-Tank Fuel Pump, Compact Body" at bounding box center [982, 173] width 288 height 32
click at [897, 208] on strong "11565" at bounding box center [901, 207] width 21 height 8
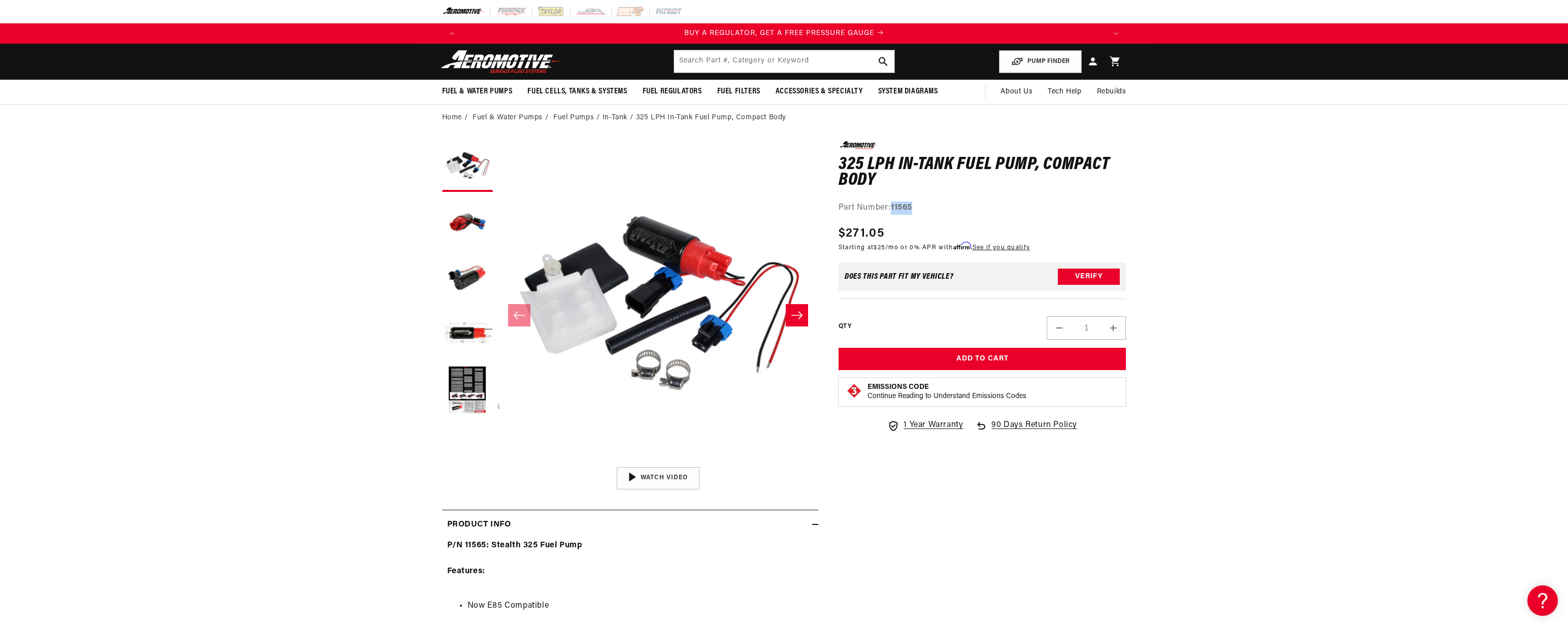
click at [897, 208] on strong "11565" at bounding box center [901, 207] width 21 height 8
copy strong "11565"
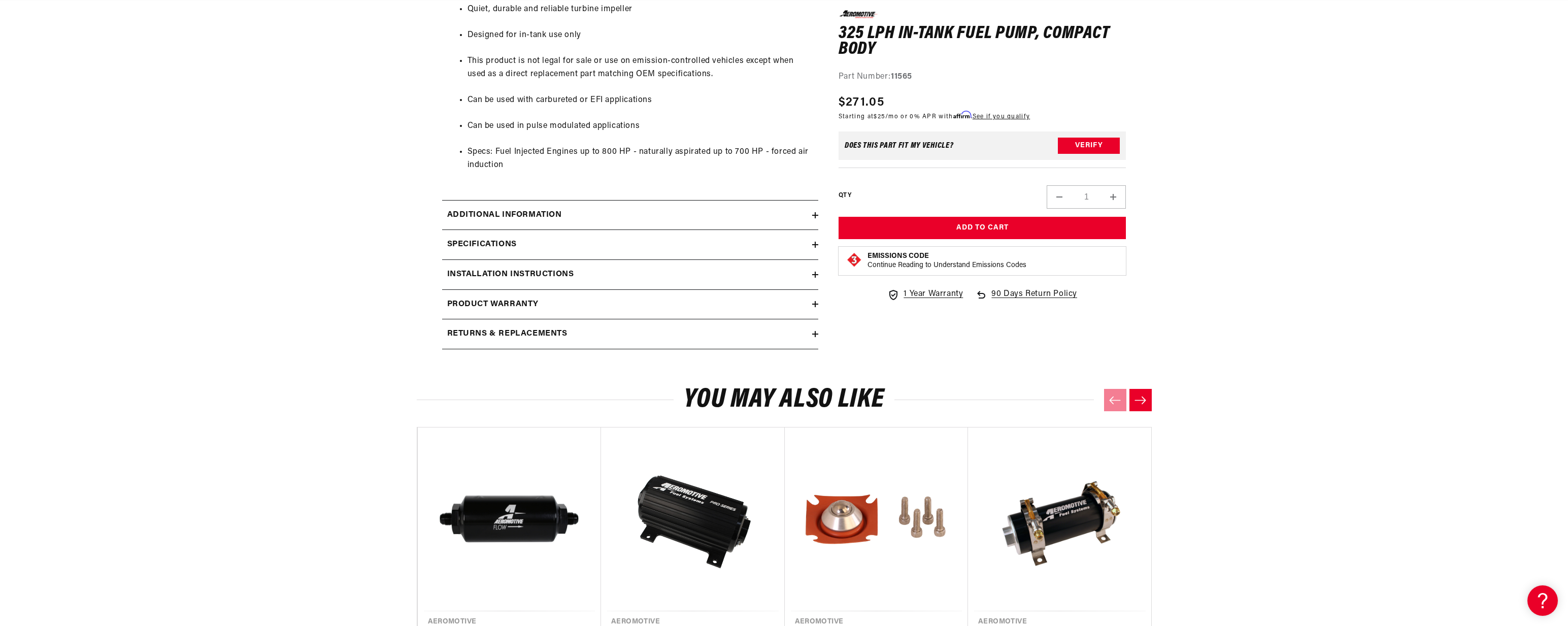
scroll to position [729, 0]
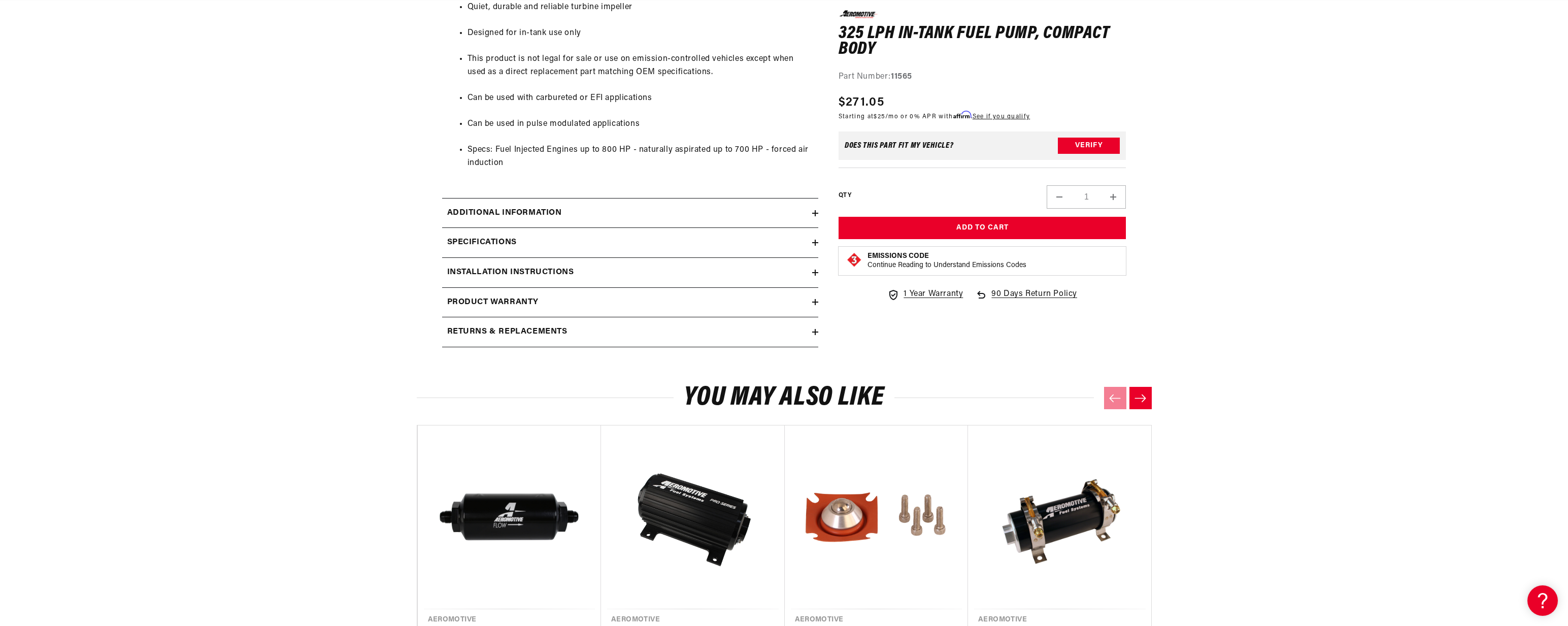
click at [482, 272] on h2 "Installation Instructions" at bounding box center [511, 273] width 127 height 13
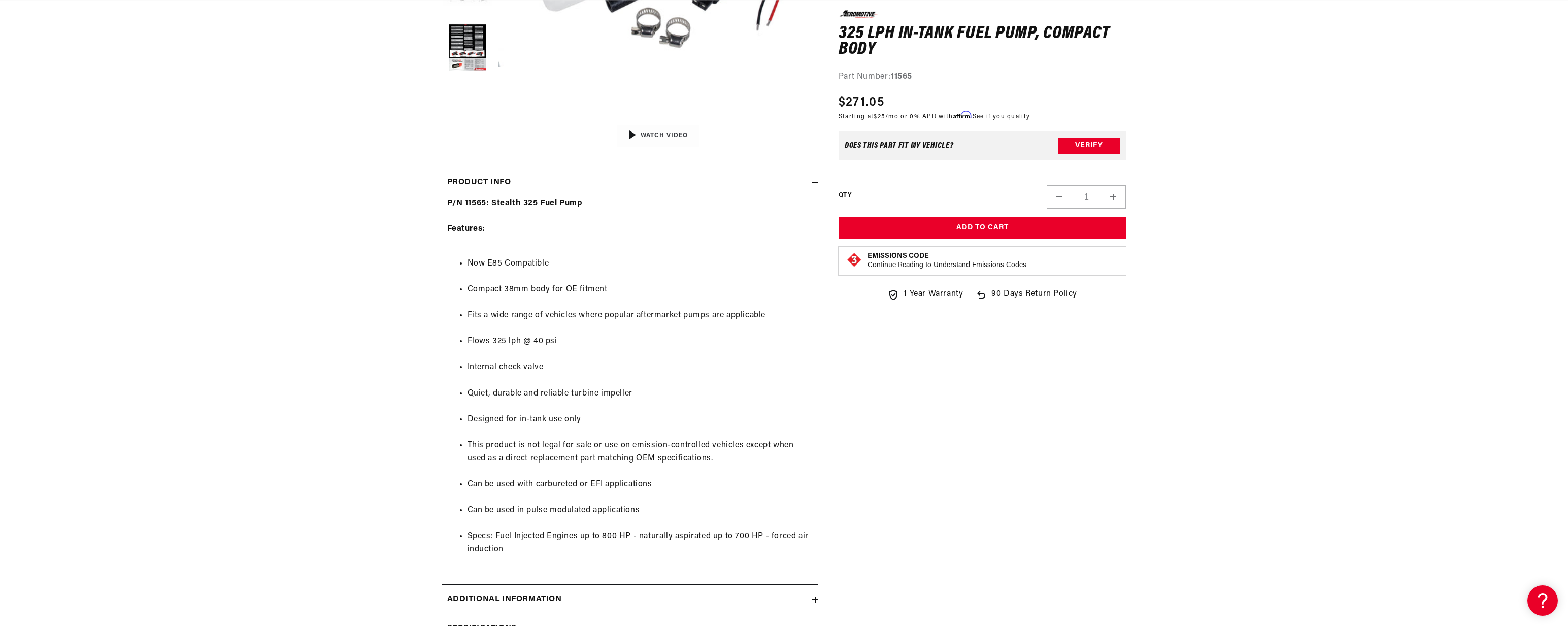
scroll to position [0, 1287]
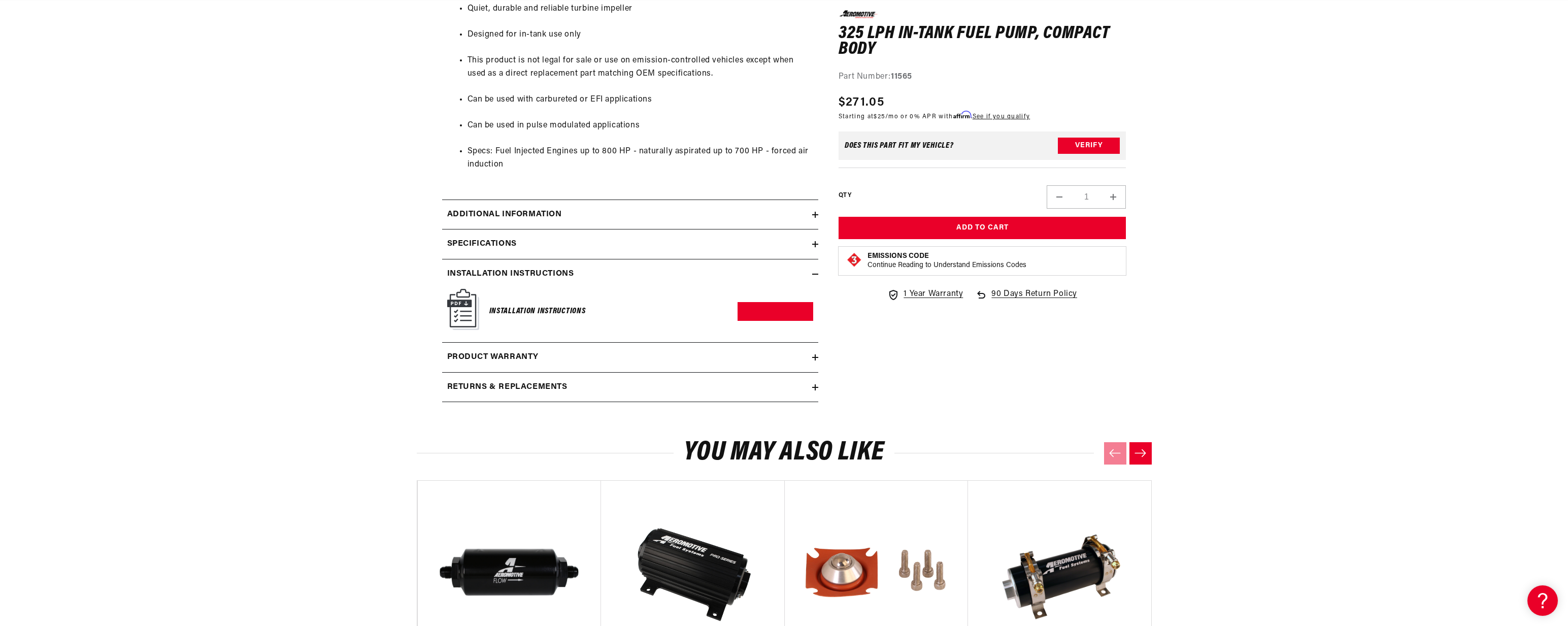
click at [482, 252] on summary "Specifications" at bounding box center [630, 244] width 376 height 29
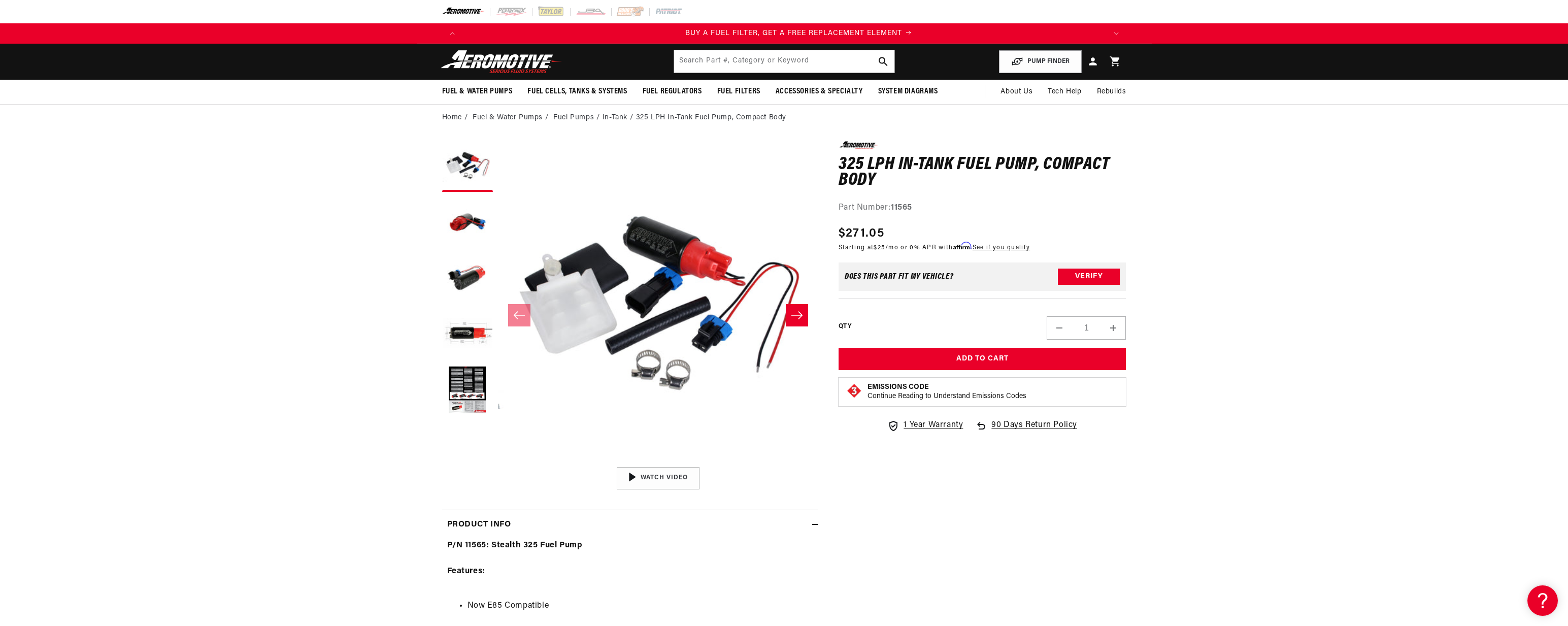
scroll to position [0, 643]
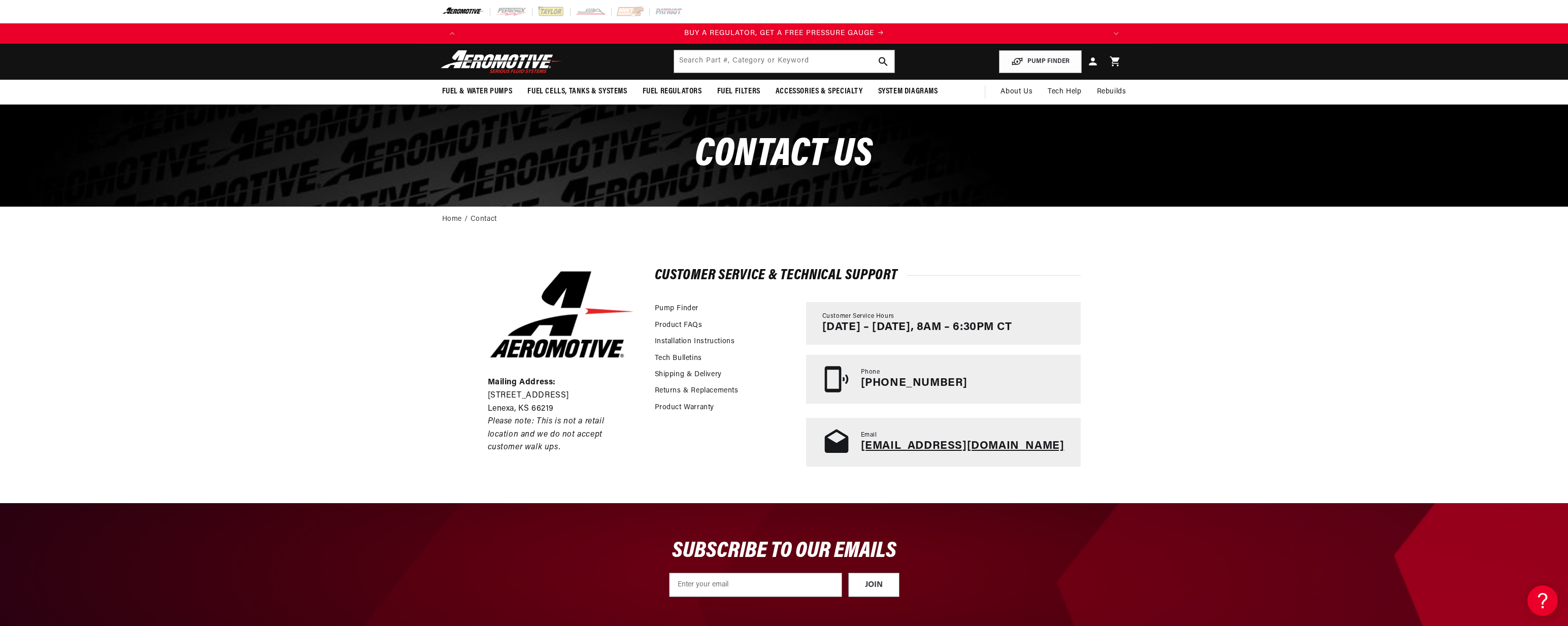
click at [932, 445] on link "tech@aeromotiveinc.com" at bounding box center [962, 446] width 203 height 12
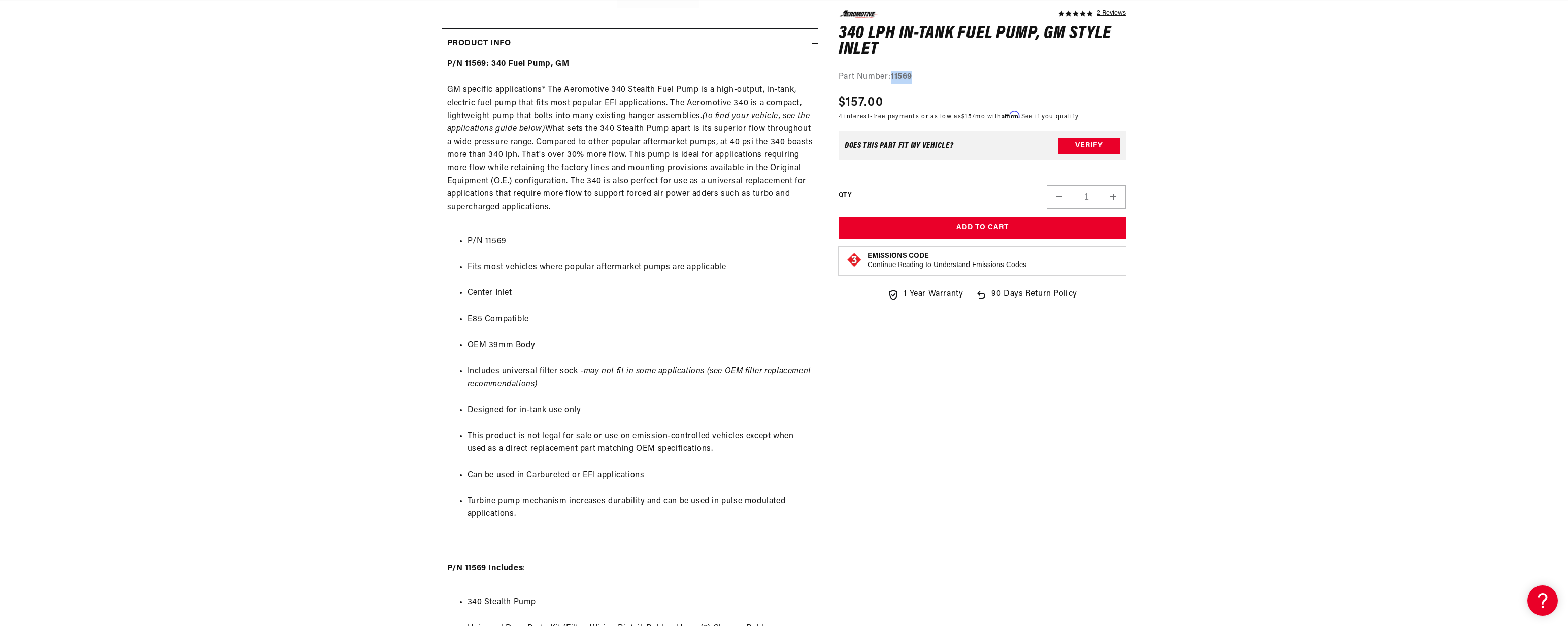
scroll to position [0, 320]
